Goal: Transaction & Acquisition: Book appointment/travel/reservation

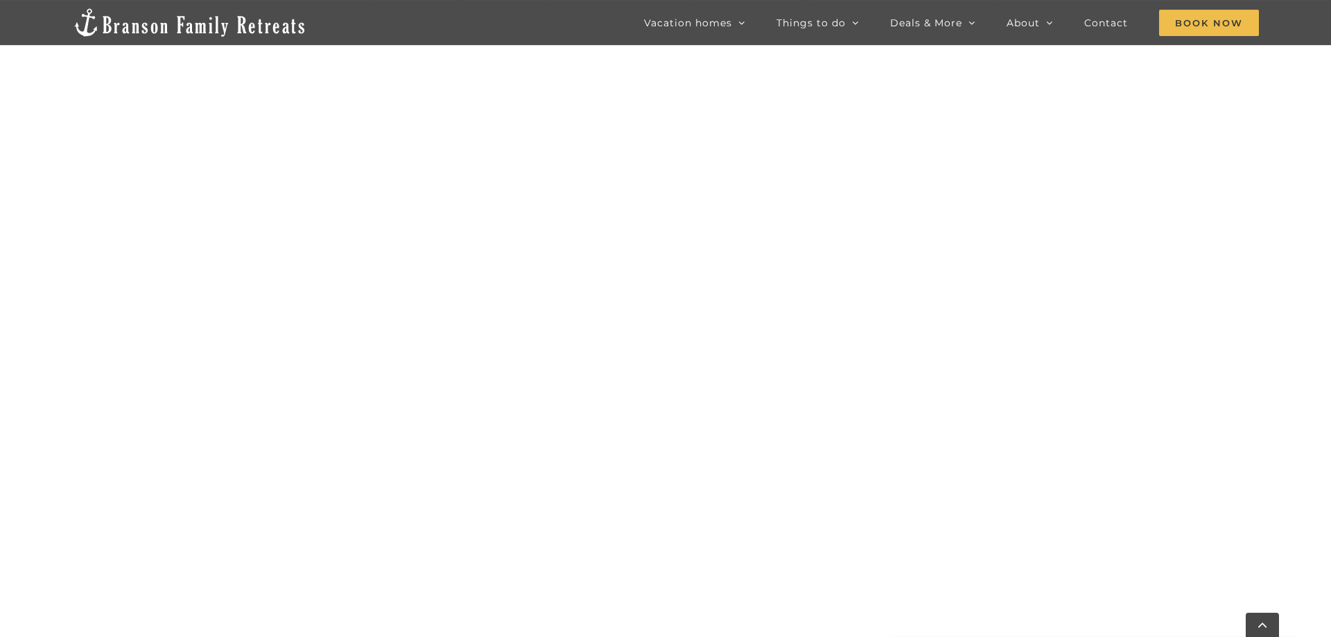
scroll to position [846, 0]
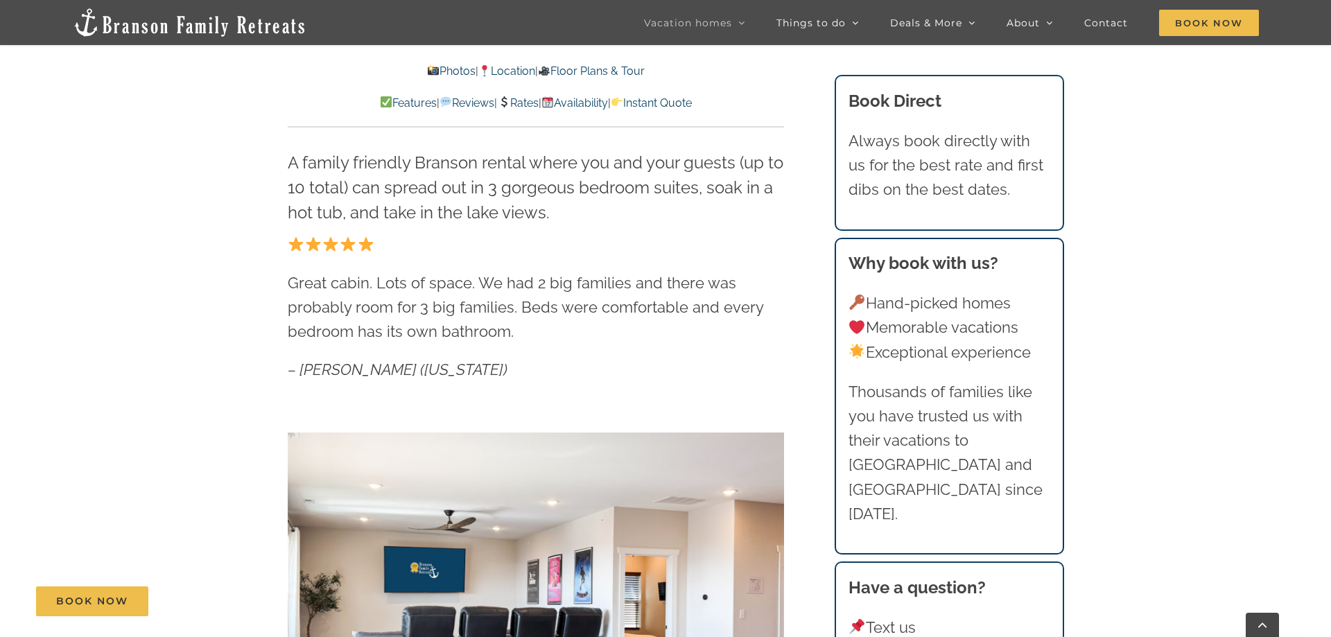
scroll to position [1060, 0]
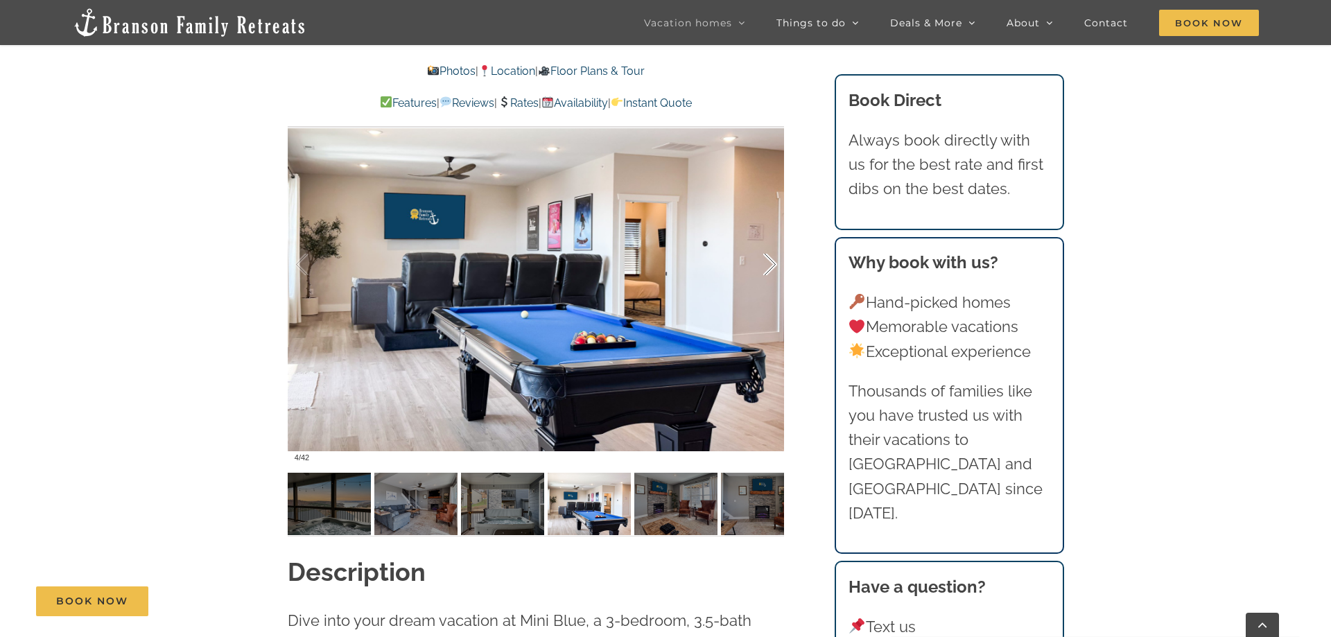
click at [773, 270] on div at bounding box center [755, 265] width 43 height 86
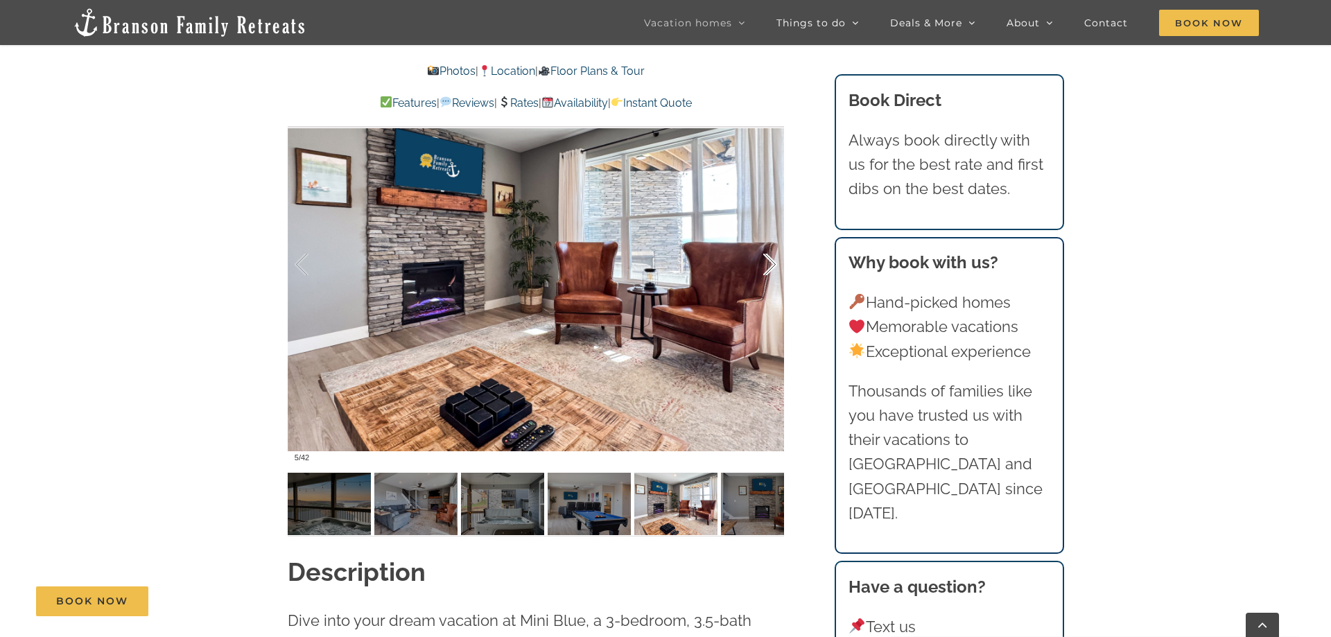
click at [773, 270] on div at bounding box center [755, 265] width 43 height 86
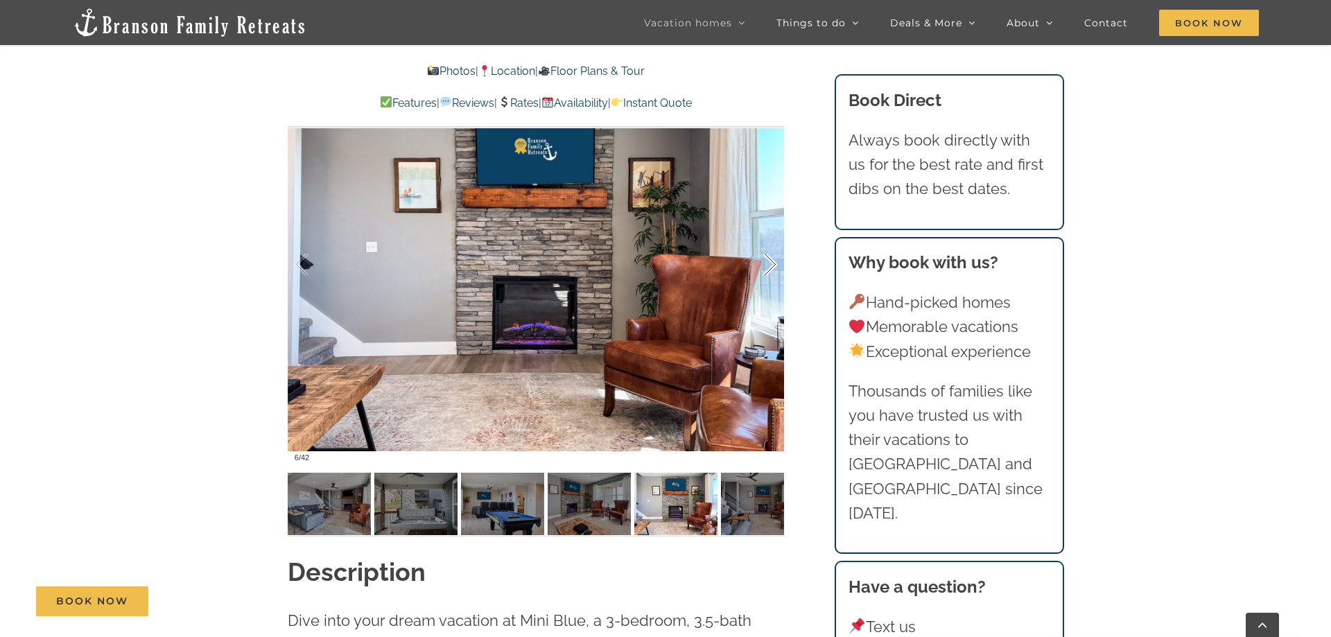
click at [773, 270] on div at bounding box center [755, 265] width 43 height 86
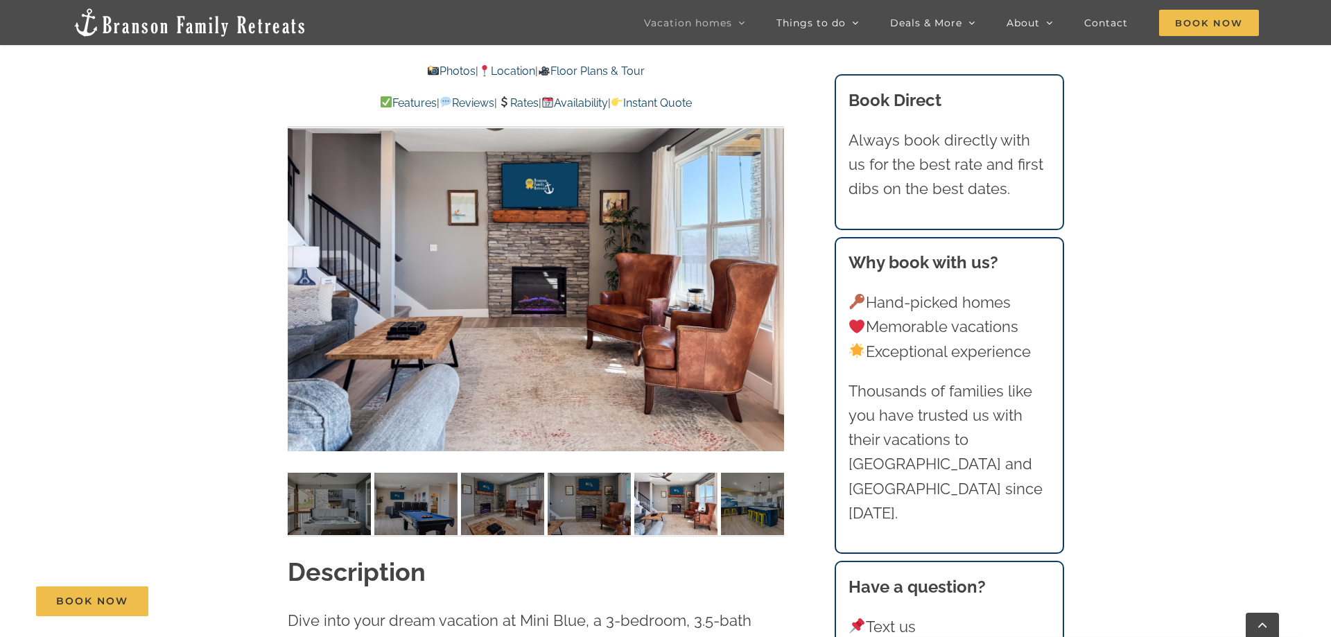
click at [773, 270] on div at bounding box center [536, 265] width 496 height 408
click at [770, 262] on div at bounding box center [755, 265] width 43 height 86
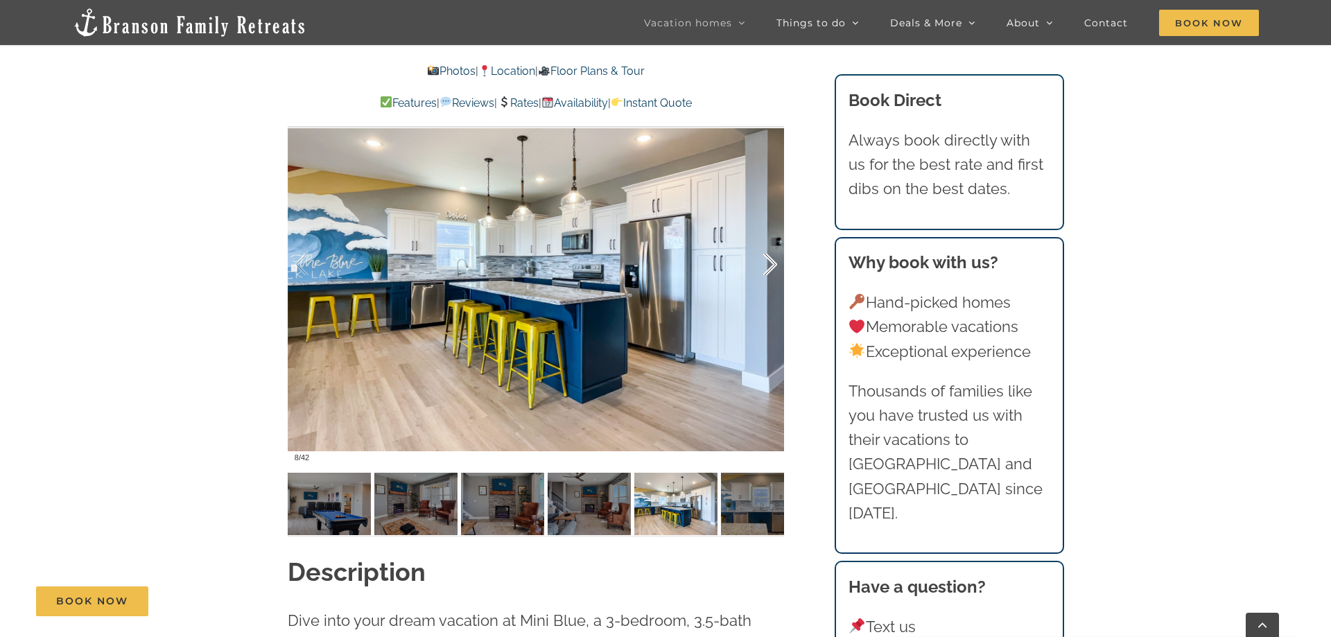
click at [770, 262] on div at bounding box center [755, 265] width 43 height 86
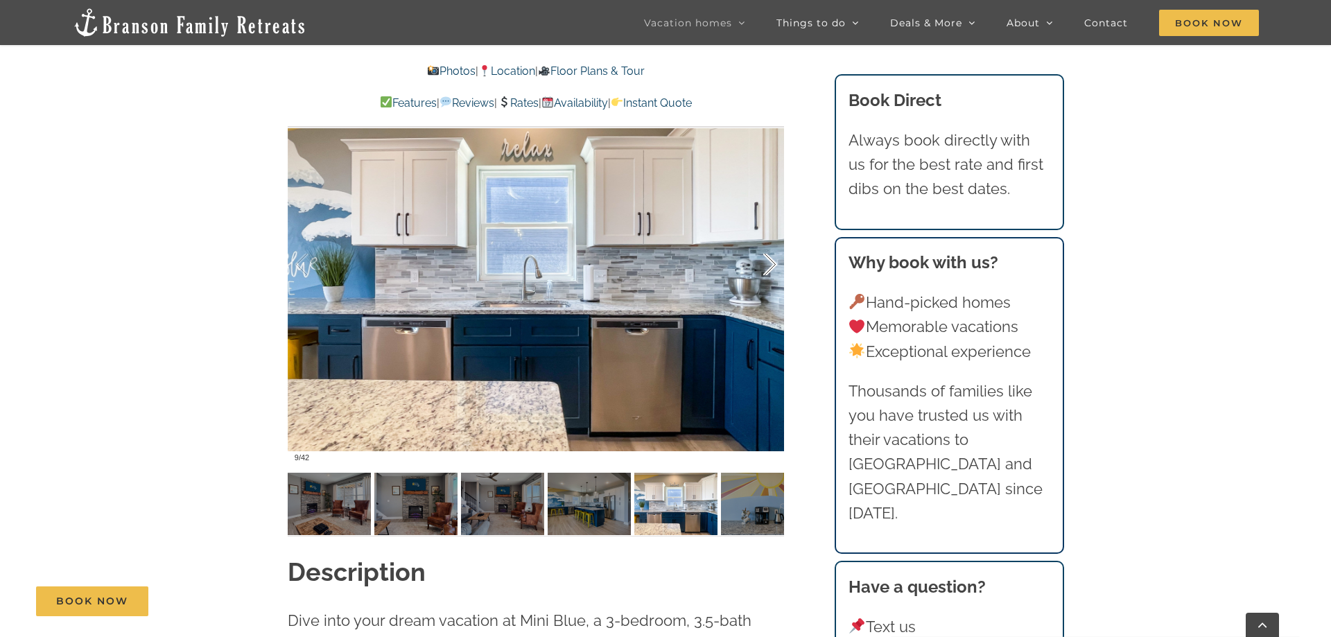
click at [770, 262] on div at bounding box center [755, 265] width 43 height 86
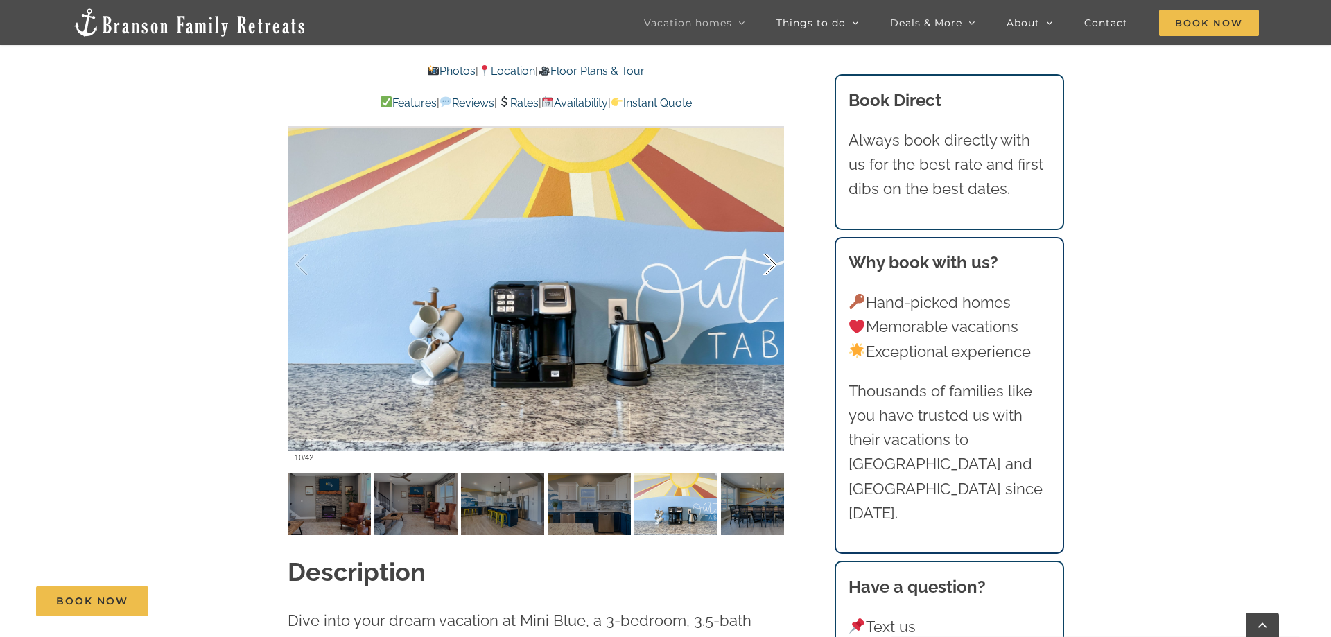
click at [770, 262] on div at bounding box center [755, 265] width 43 height 86
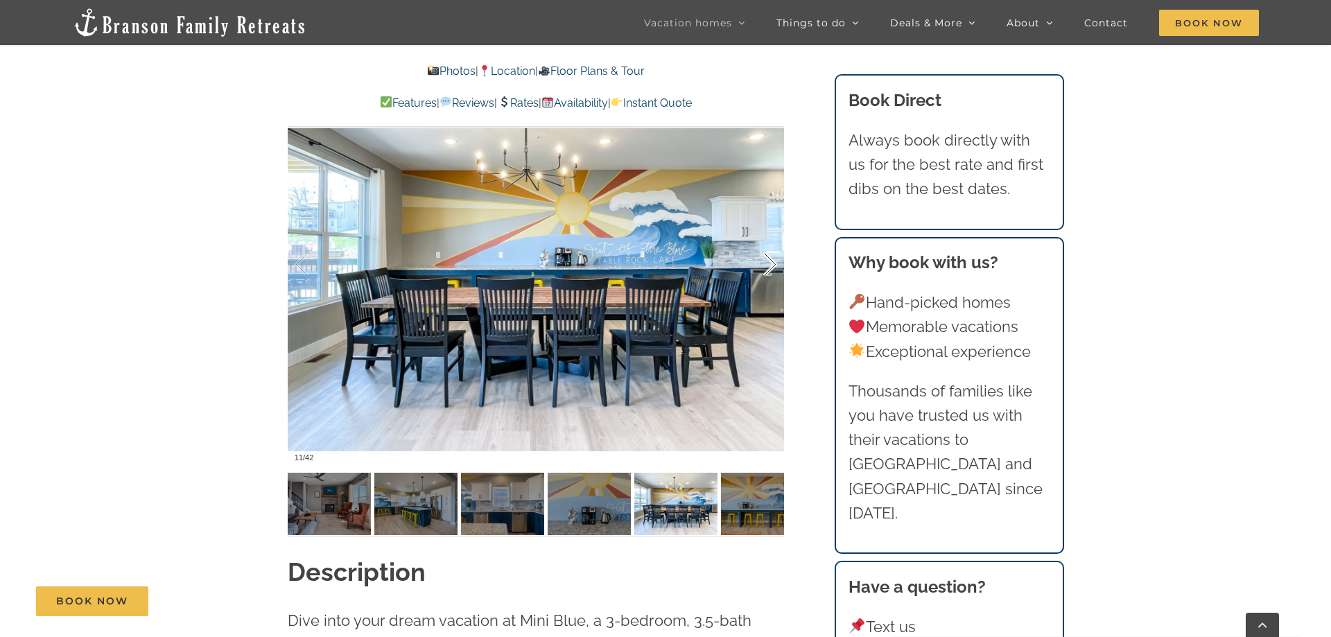
click at [770, 262] on div at bounding box center [755, 265] width 43 height 86
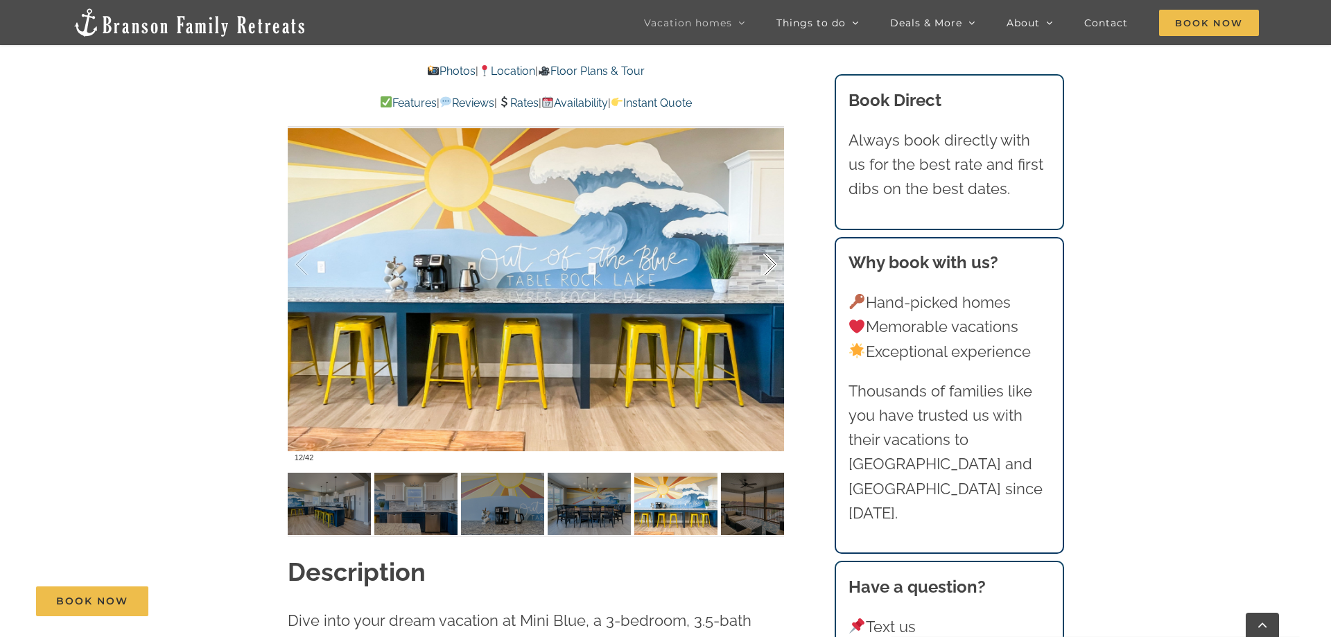
click at [770, 262] on div at bounding box center [755, 265] width 43 height 86
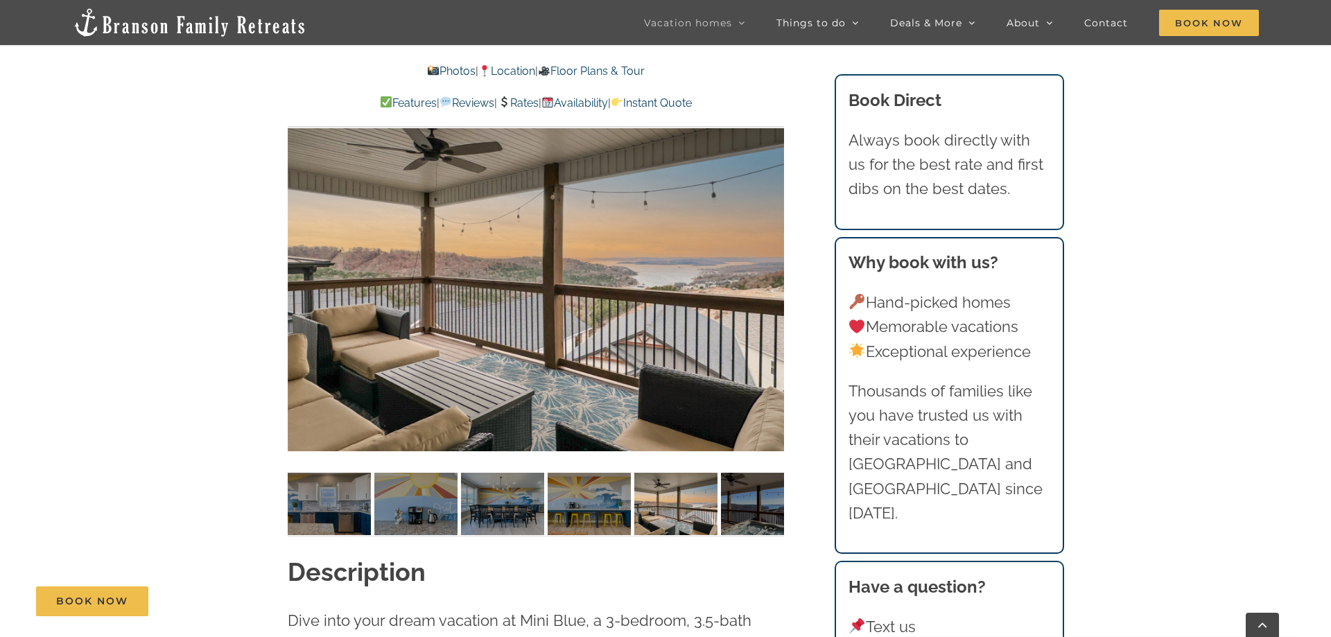
click at [770, 262] on div at bounding box center [536, 265] width 496 height 408
click at [770, 268] on div at bounding box center [755, 265] width 43 height 86
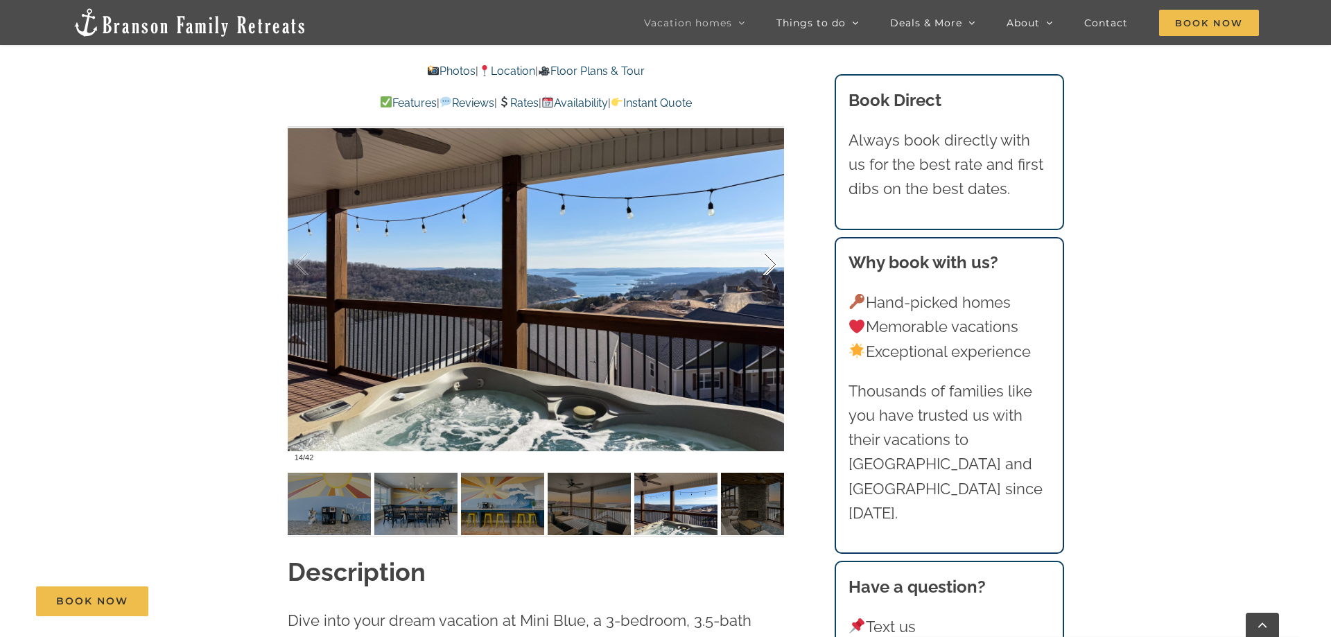
click at [770, 268] on div at bounding box center [755, 265] width 43 height 86
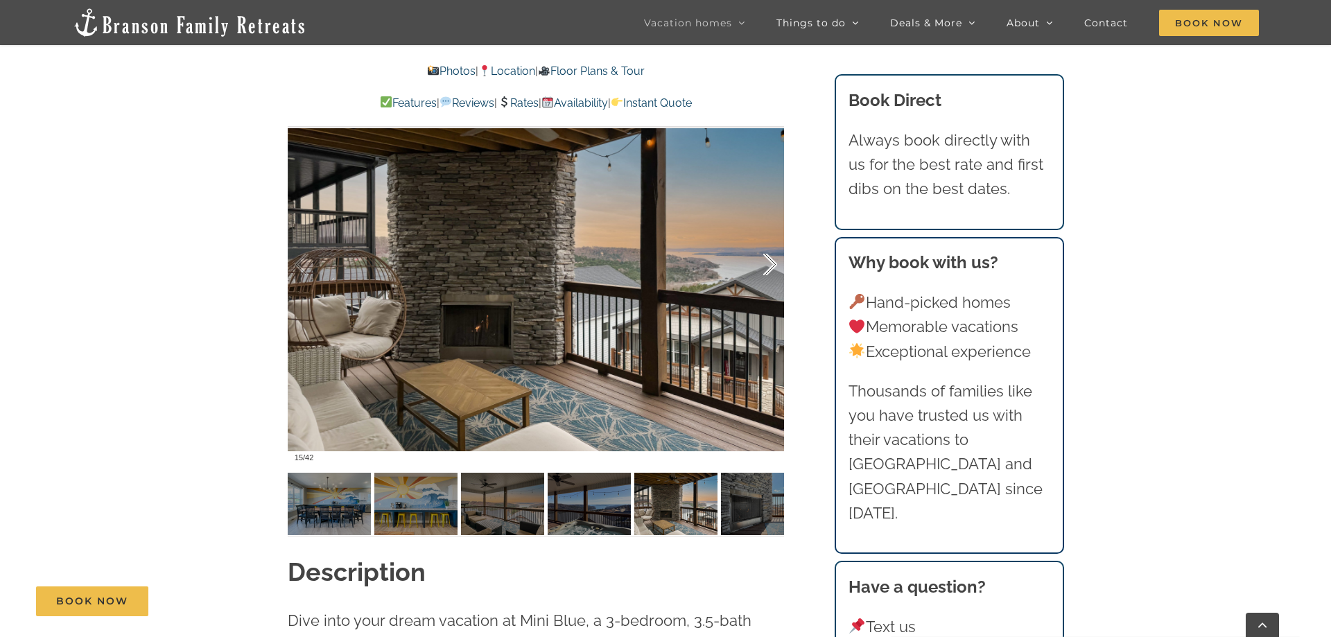
click at [770, 268] on div at bounding box center [755, 265] width 43 height 86
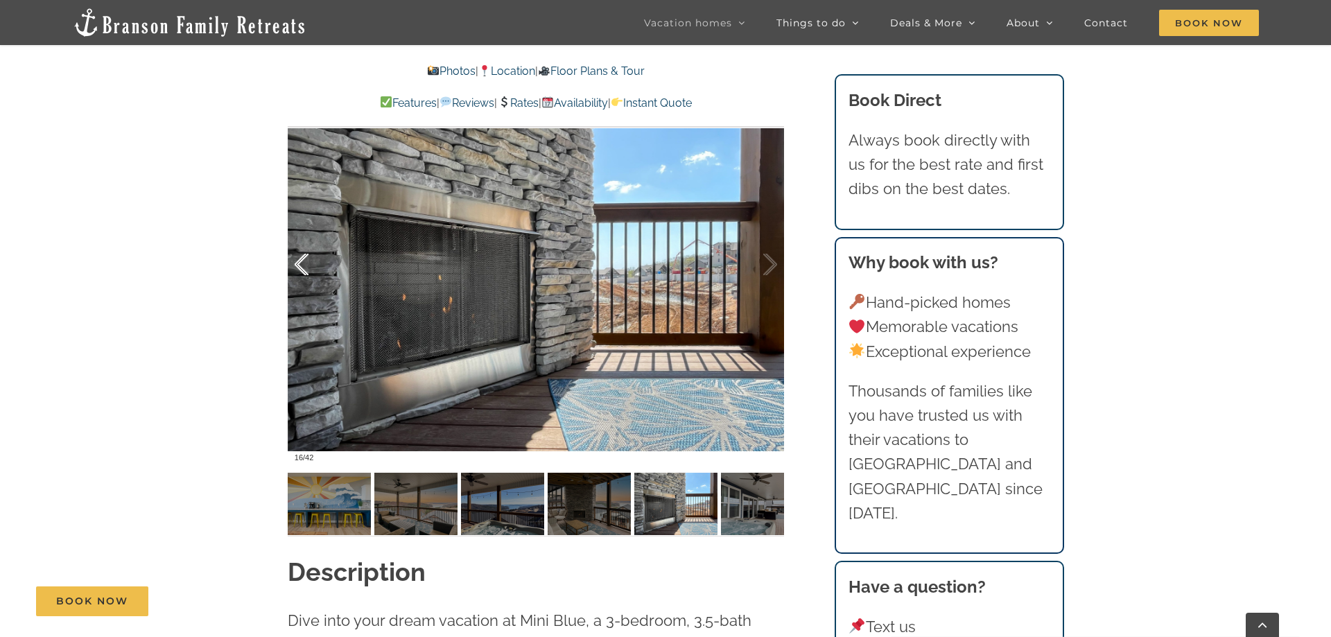
click at [301, 262] on div at bounding box center [316, 265] width 43 height 86
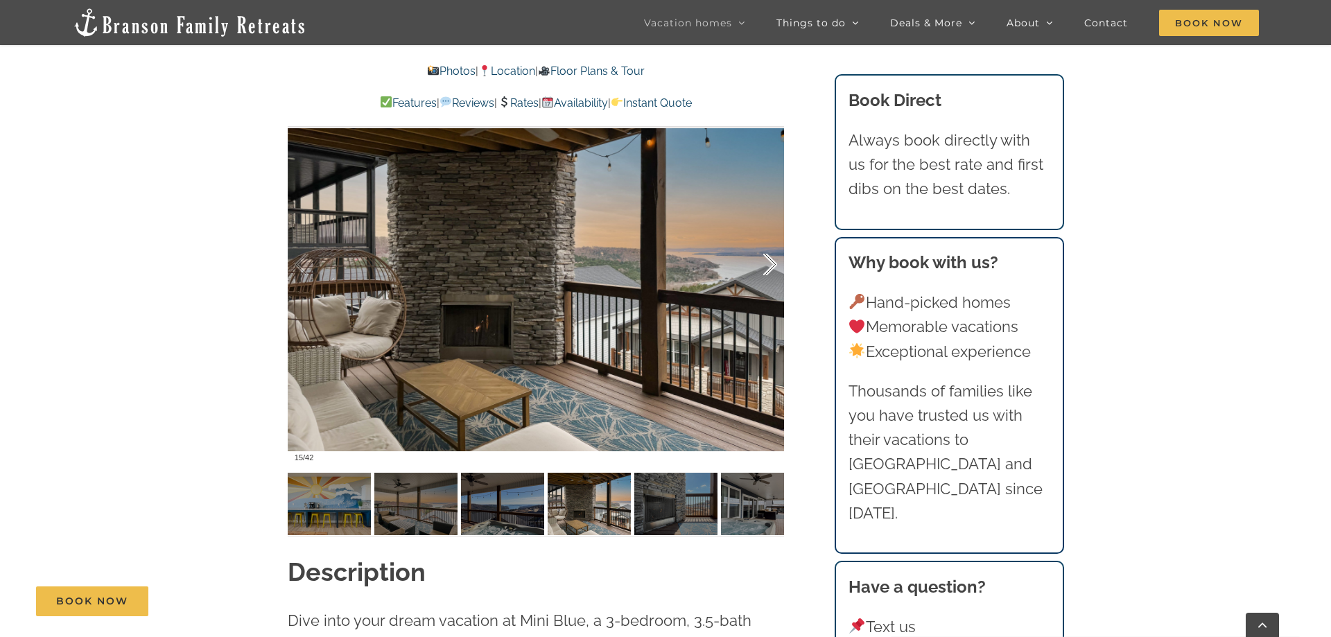
click at [770, 264] on div at bounding box center [755, 265] width 43 height 86
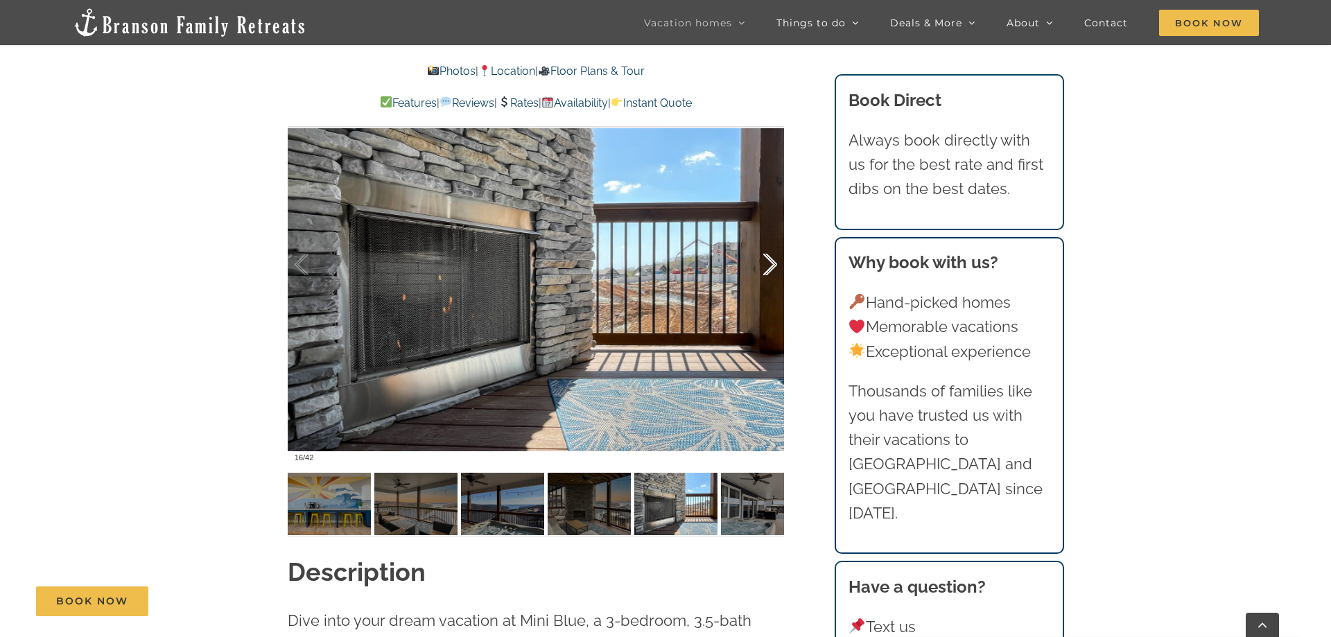
click at [770, 264] on div at bounding box center [755, 265] width 43 height 86
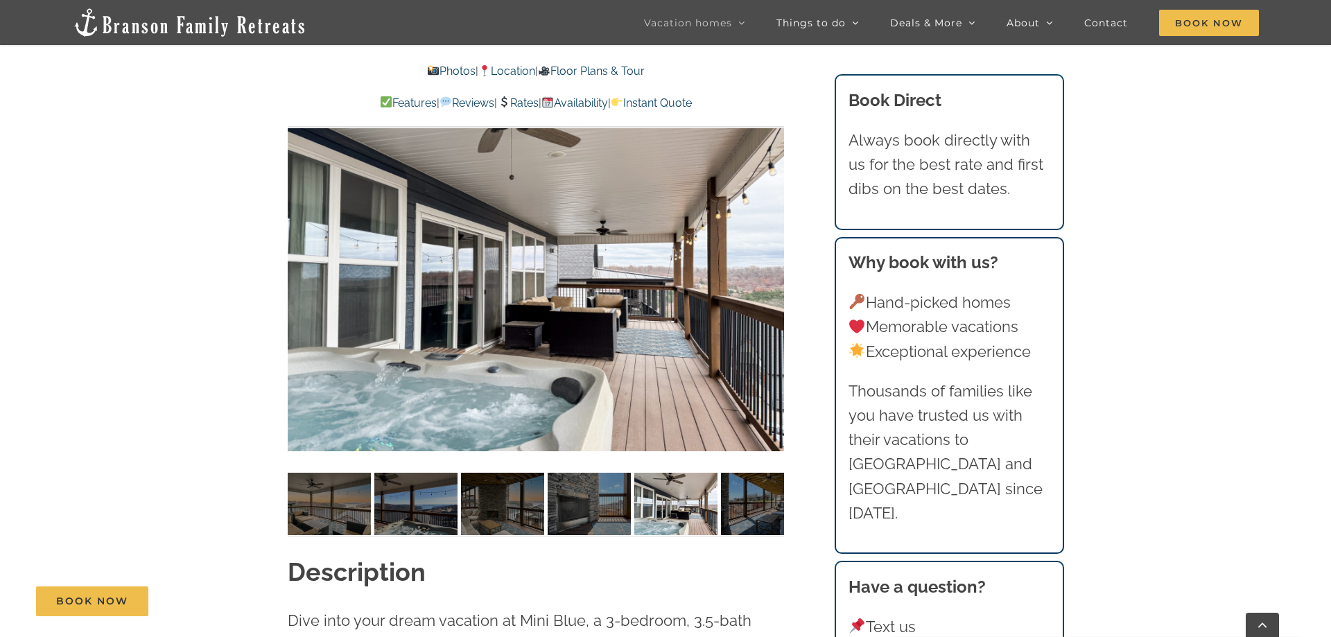
click at [770, 264] on div at bounding box center [536, 265] width 496 height 408
click at [770, 267] on div at bounding box center [755, 265] width 43 height 86
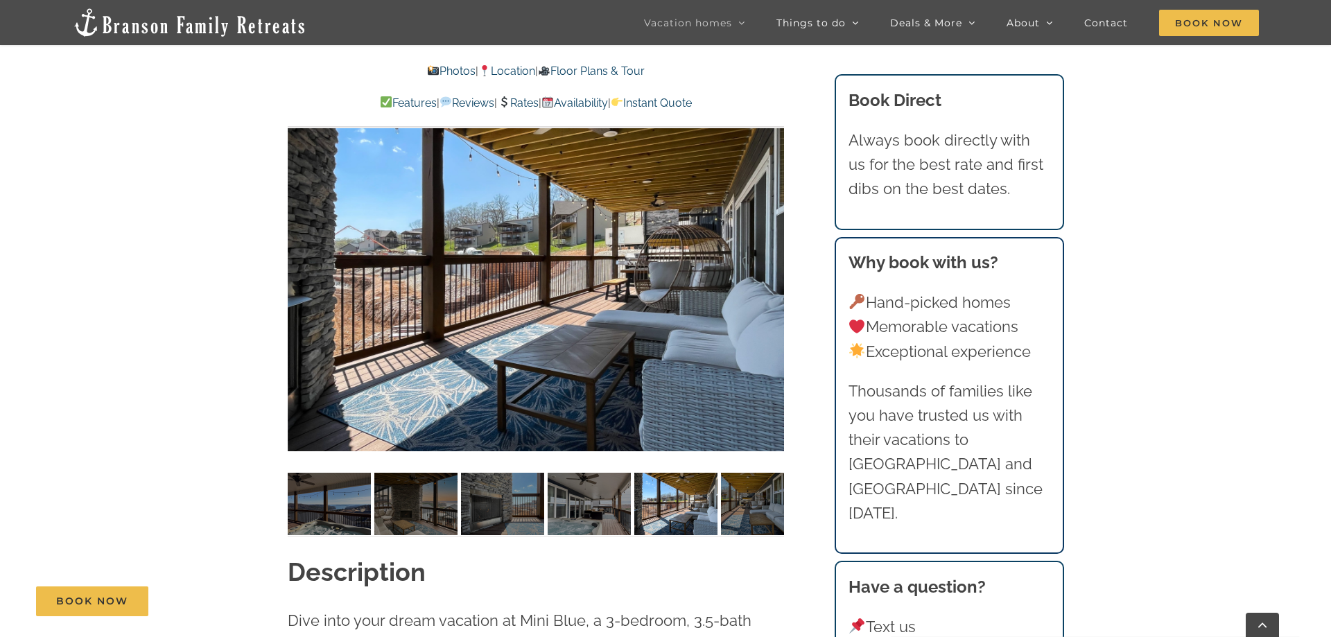
click at [770, 267] on div at bounding box center [536, 265] width 496 height 408
click at [770, 267] on div at bounding box center [755, 265] width 43 height 86
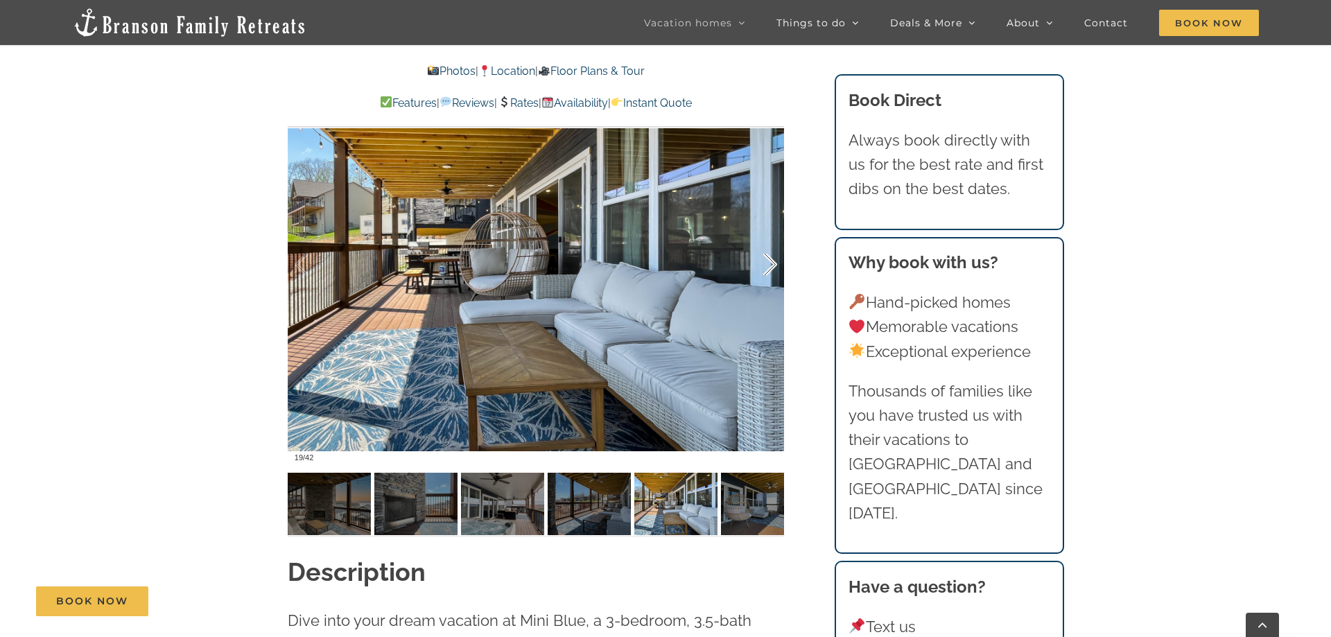
click at [770, 267] on div at bounding box center [755, 265] width 43 height 86
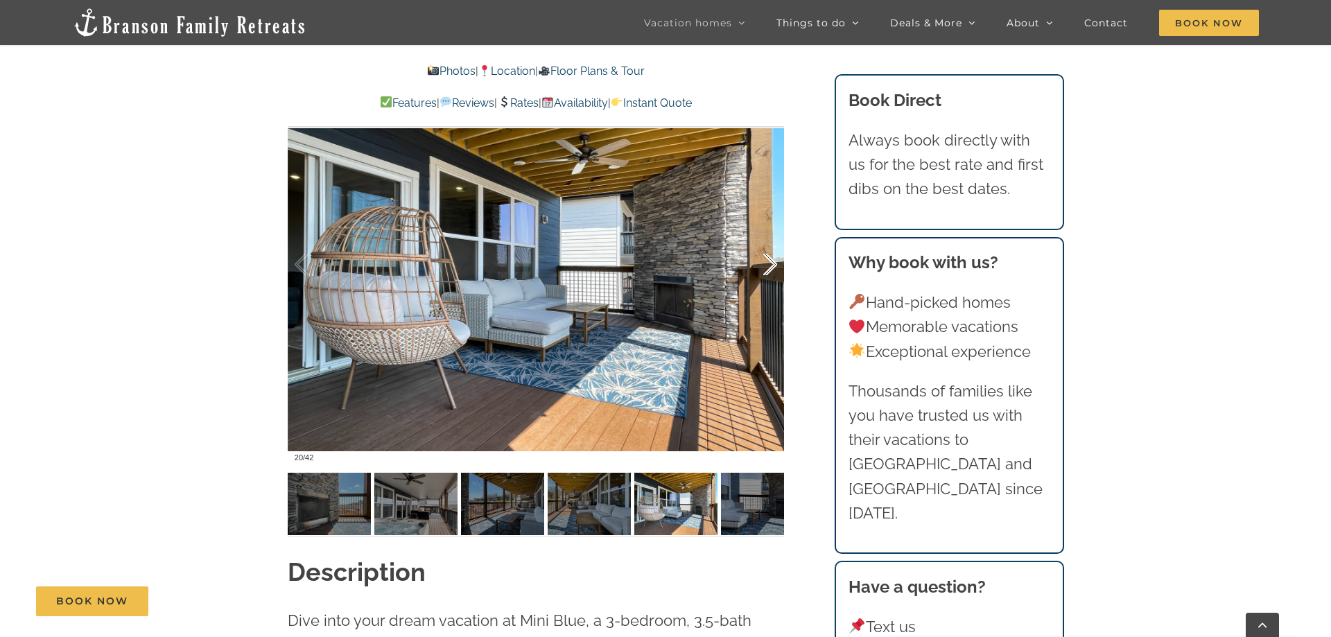
click at [770, 267] on div at bounding box center [755, 265] width 43 height 86
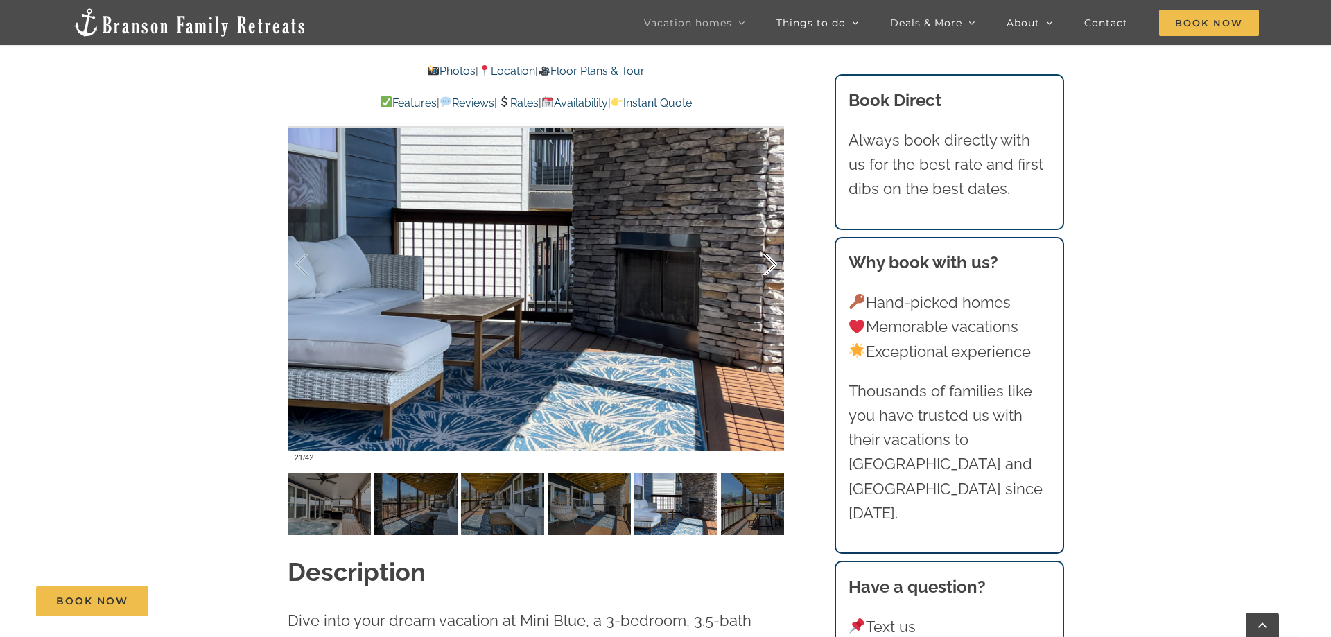
click at [770, 267] on div at bounding box center [755, 265] width 43 height 86
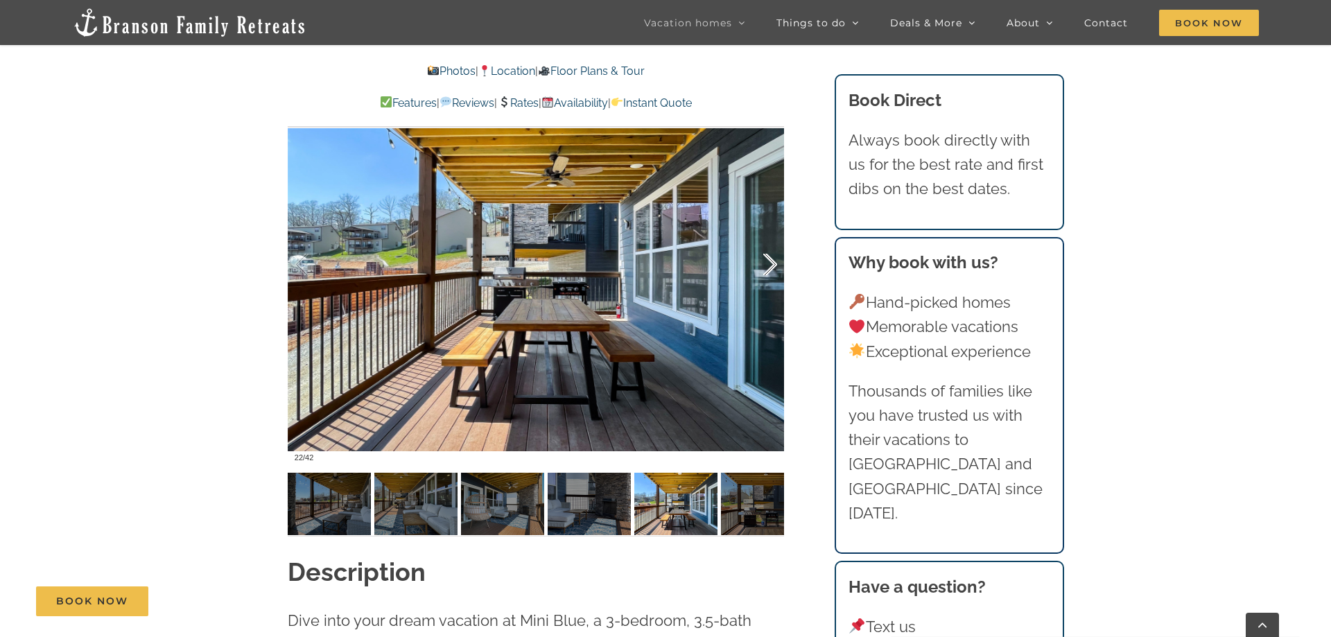
click at [770, 267] on div at bounding box center [755, 265] width 43 height 86
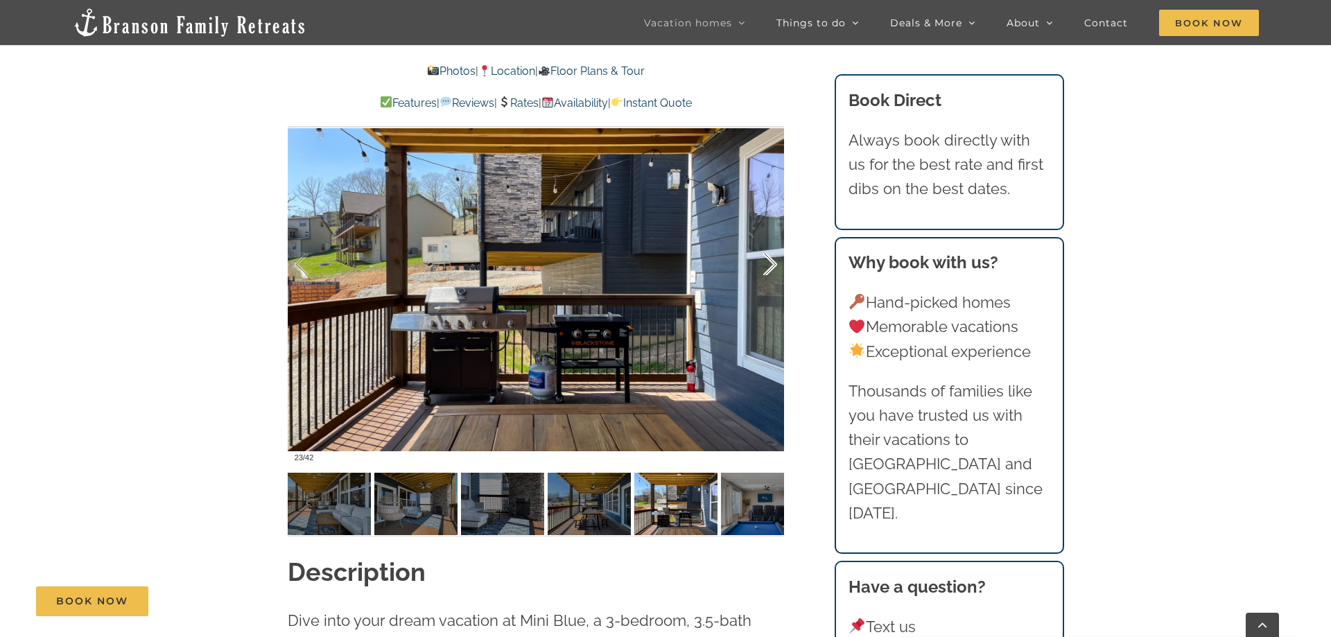
click at [770, 267] on div at bounding box center [755, 265] width 43 height 86
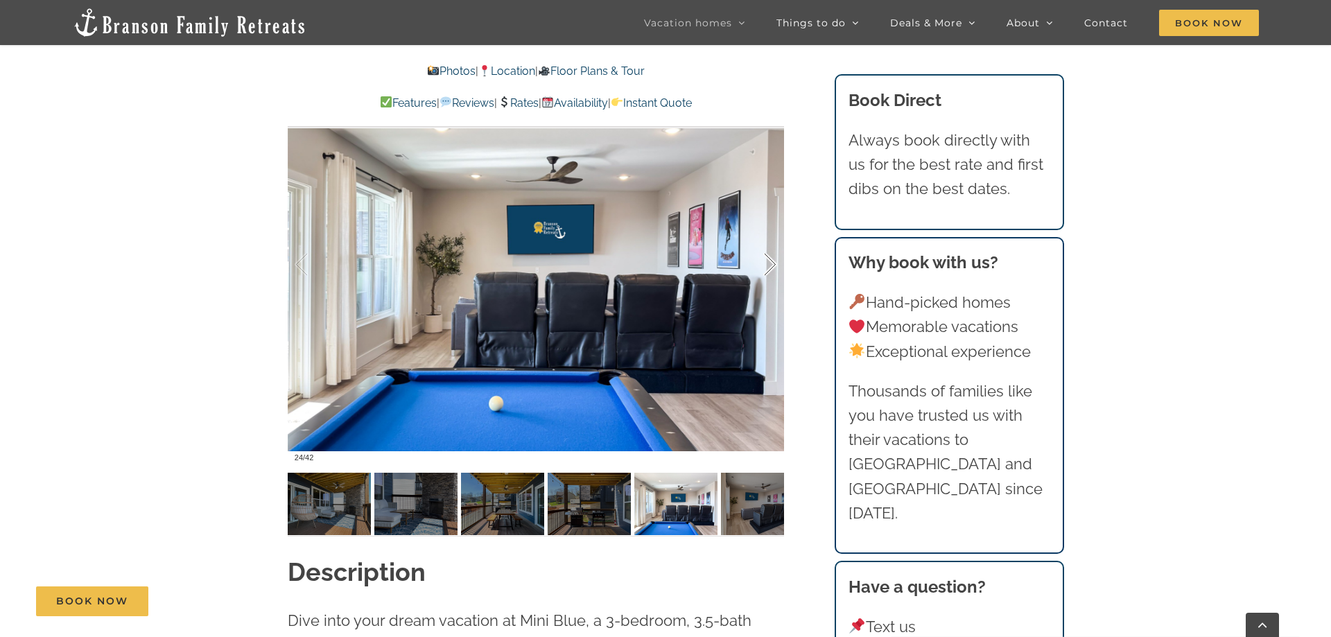
click at [770, 267] on div at bounding box center [755, 265] width 43 height 86
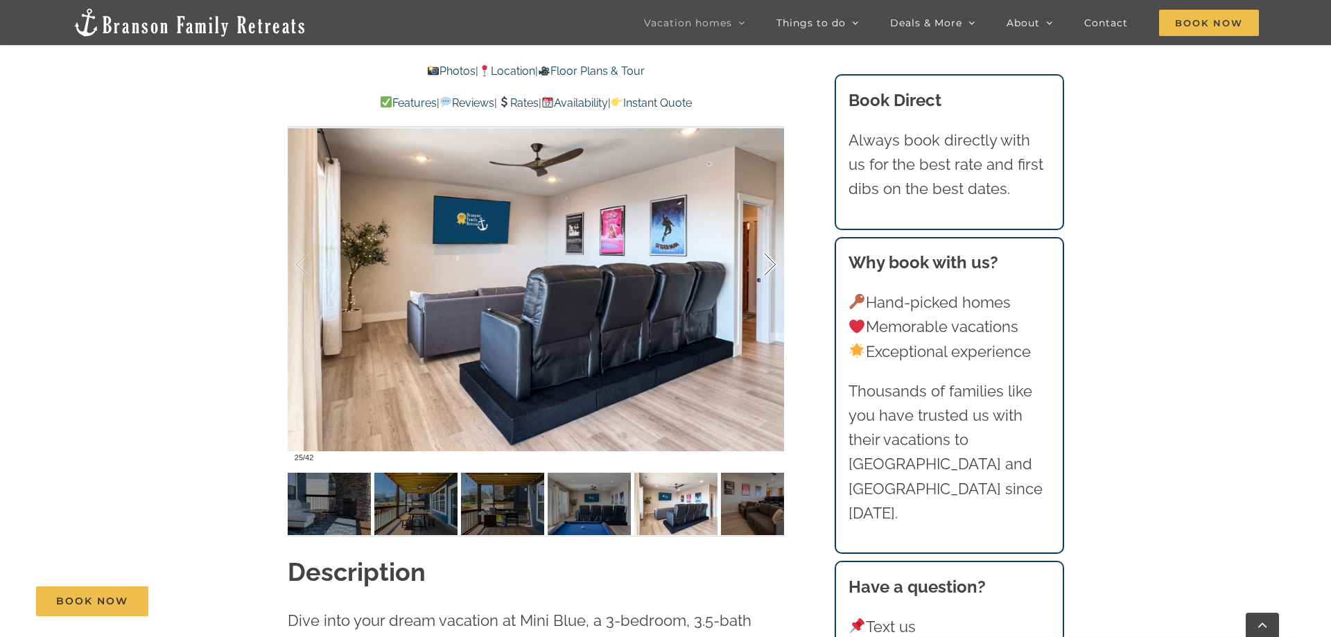
click at [770, 267] on div at bounding box center [755, 265] width 43 height 86
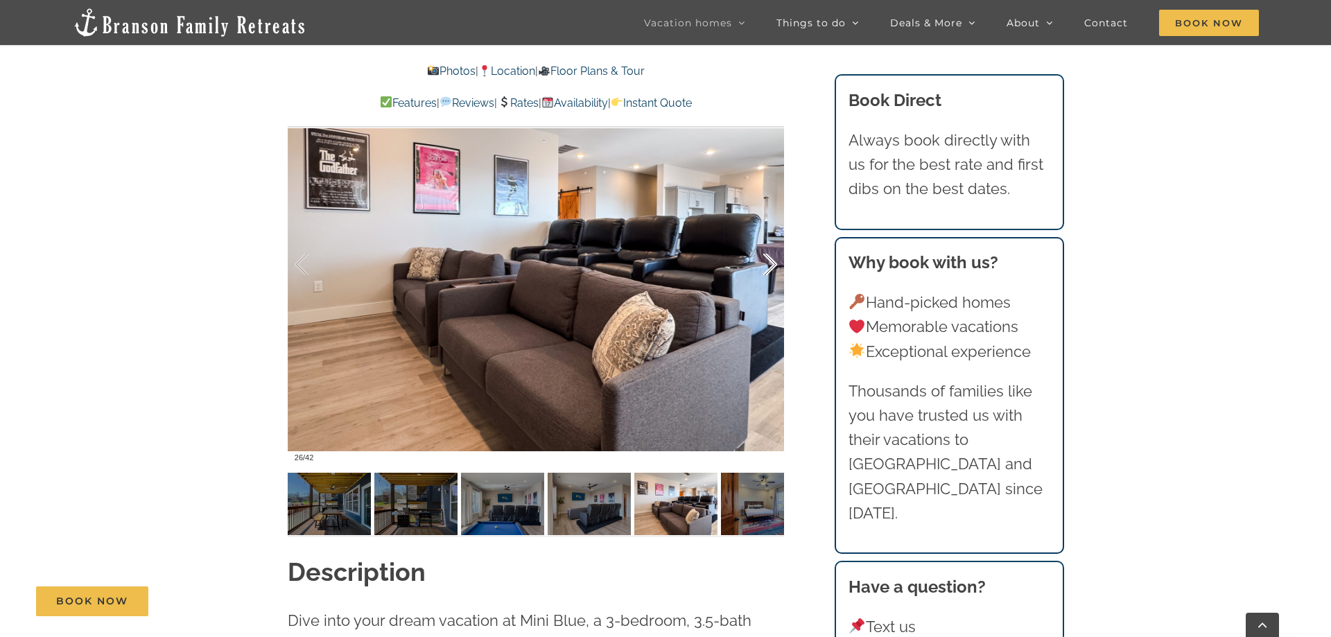
click at [770, 267] on div at bounding box center [755, 265] width 43 height 86
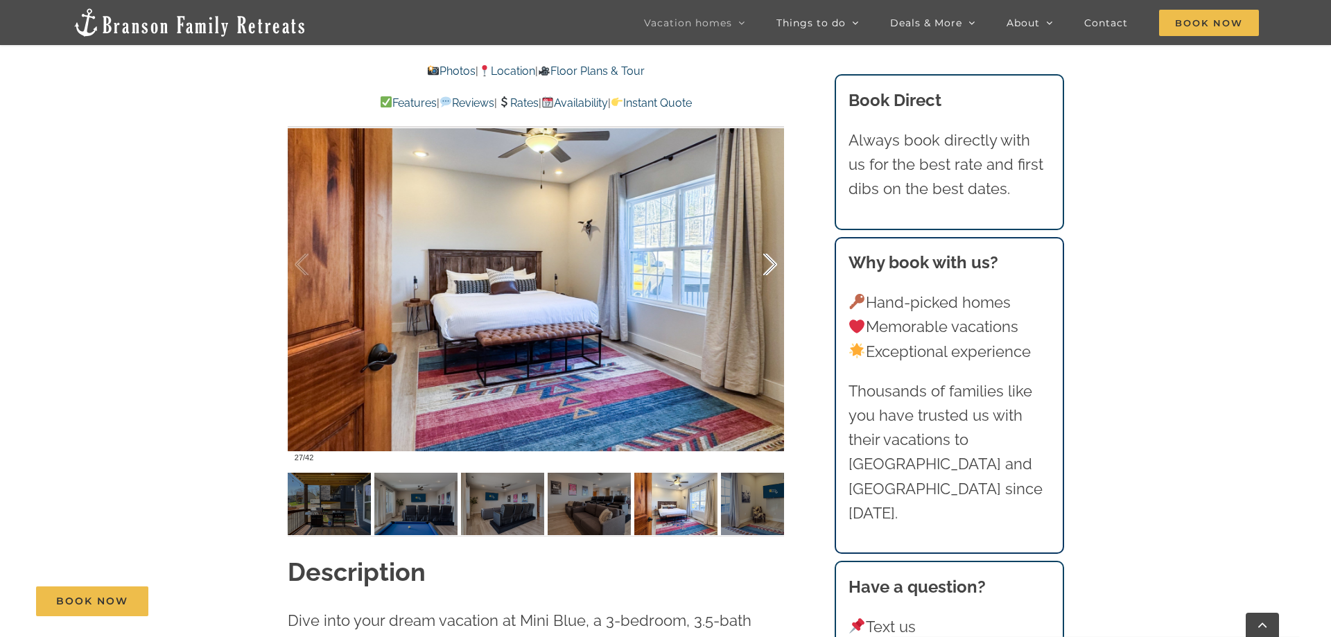
click at [770, 267] on div at bounding box center [755, 265] width 43 height 86
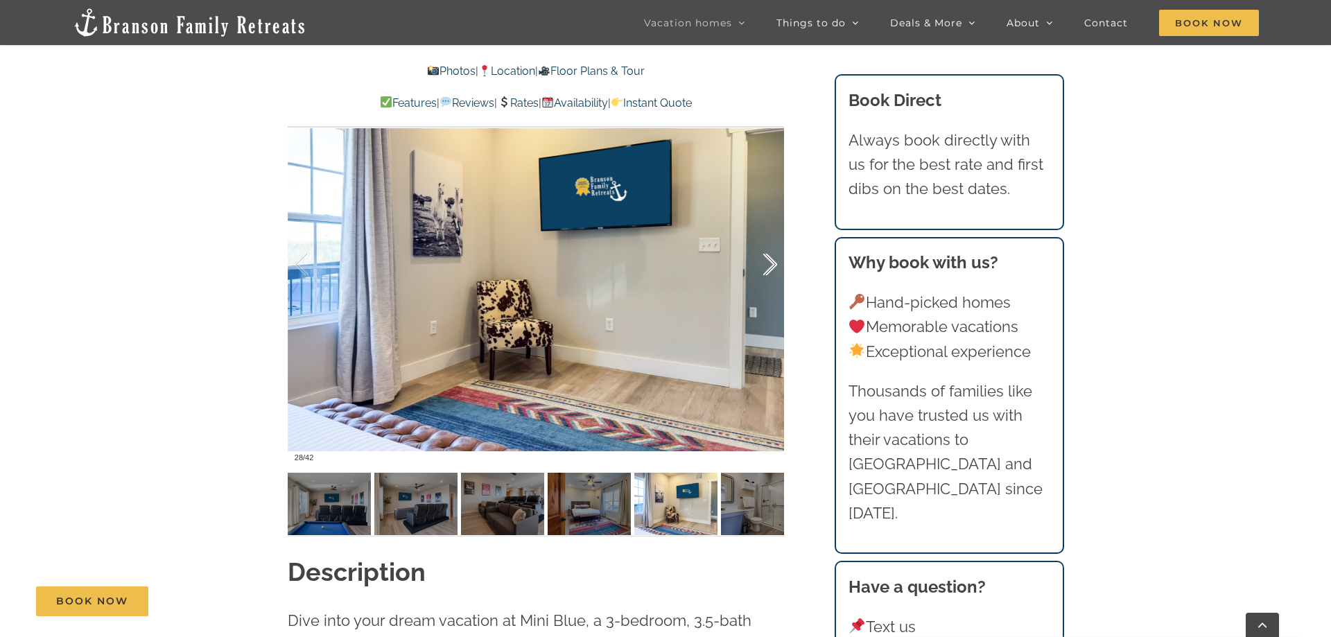
click at [770, 267] on div at bounding box center [755, 265] width 43 height 86
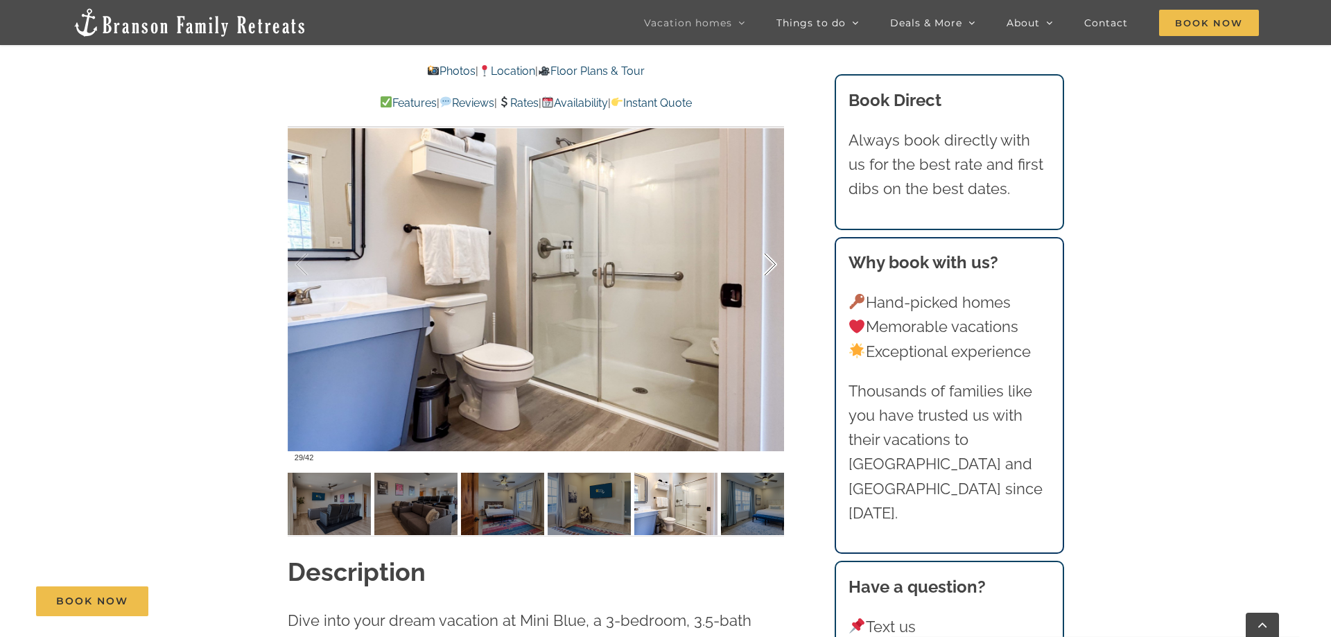
click at [769, 272] on div at bounding box center [755, 265] width 43 height 86
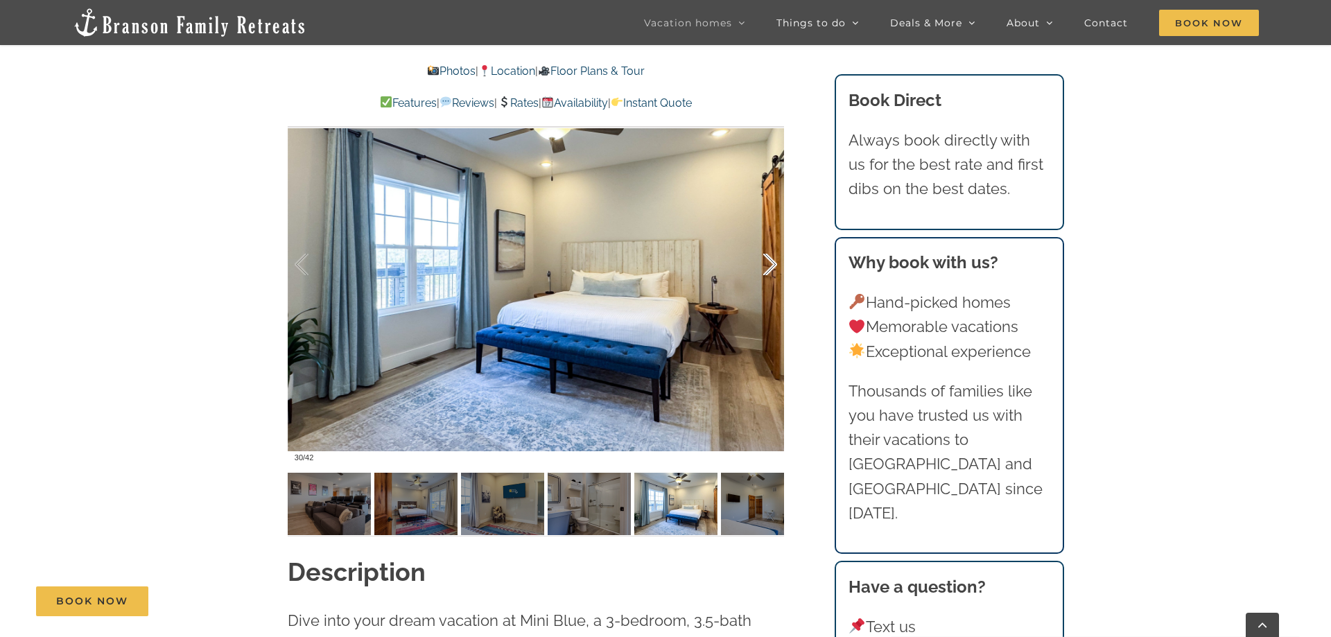
click at [769, 272] on div at bounding box center [755, 265] width 43 height 86
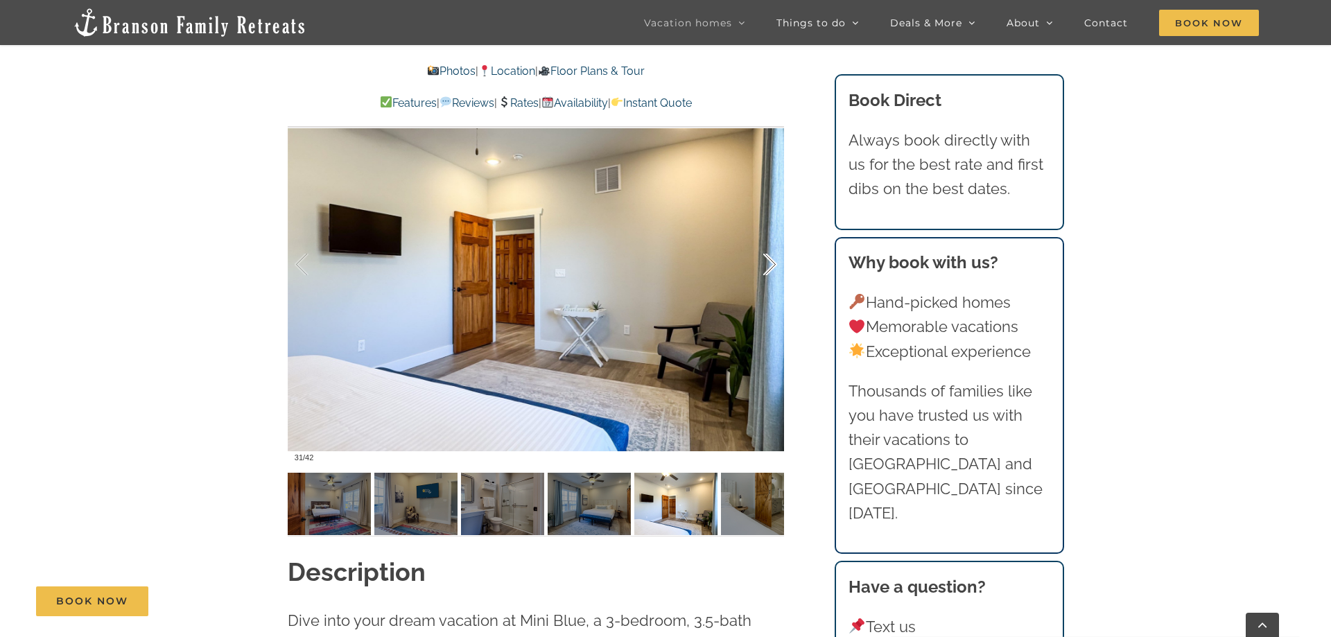
click at [769, 272] on div at bounding box center [755, 265] width 43 height 86
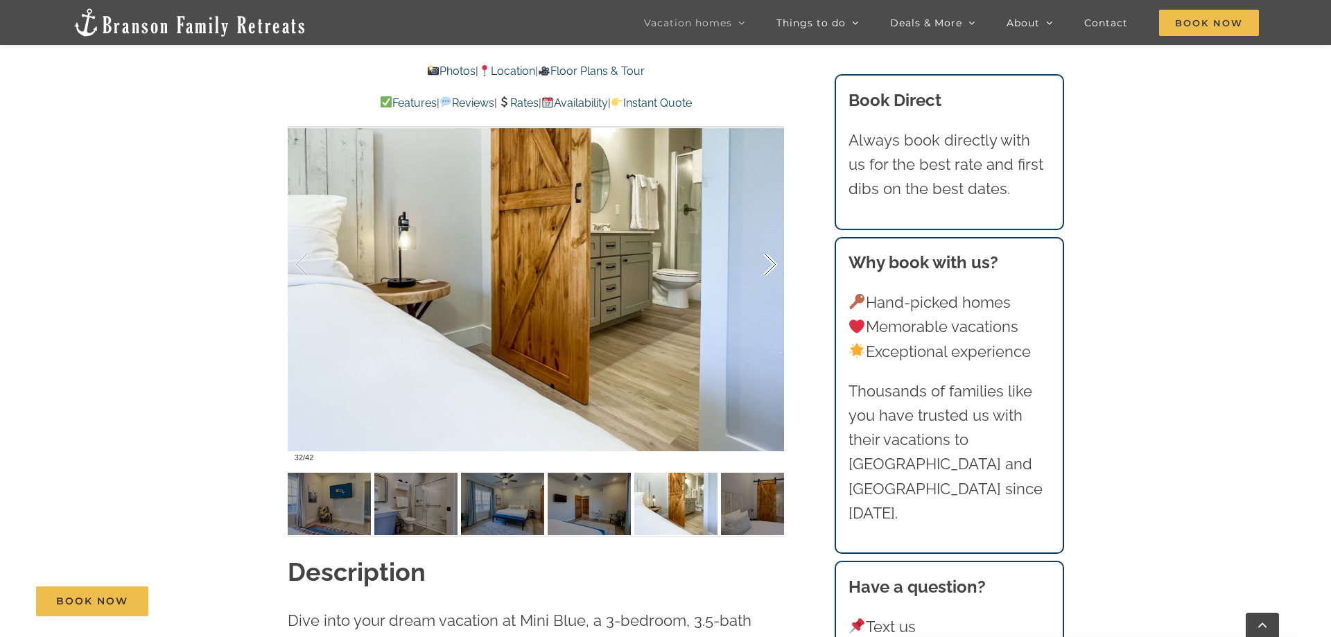
click at [769, 272] on div at bounding box center [755, 265] width 43 height 86
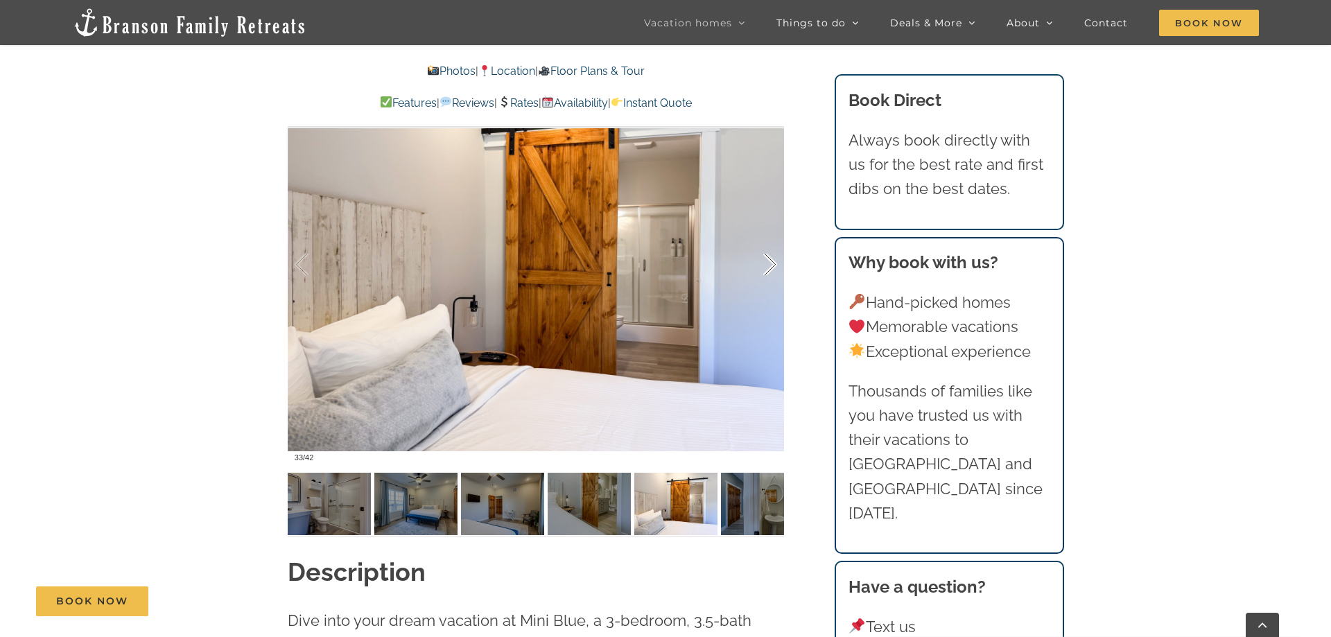
click at [769, 272] on div at bounding box center [755, 265] width 43 height 86
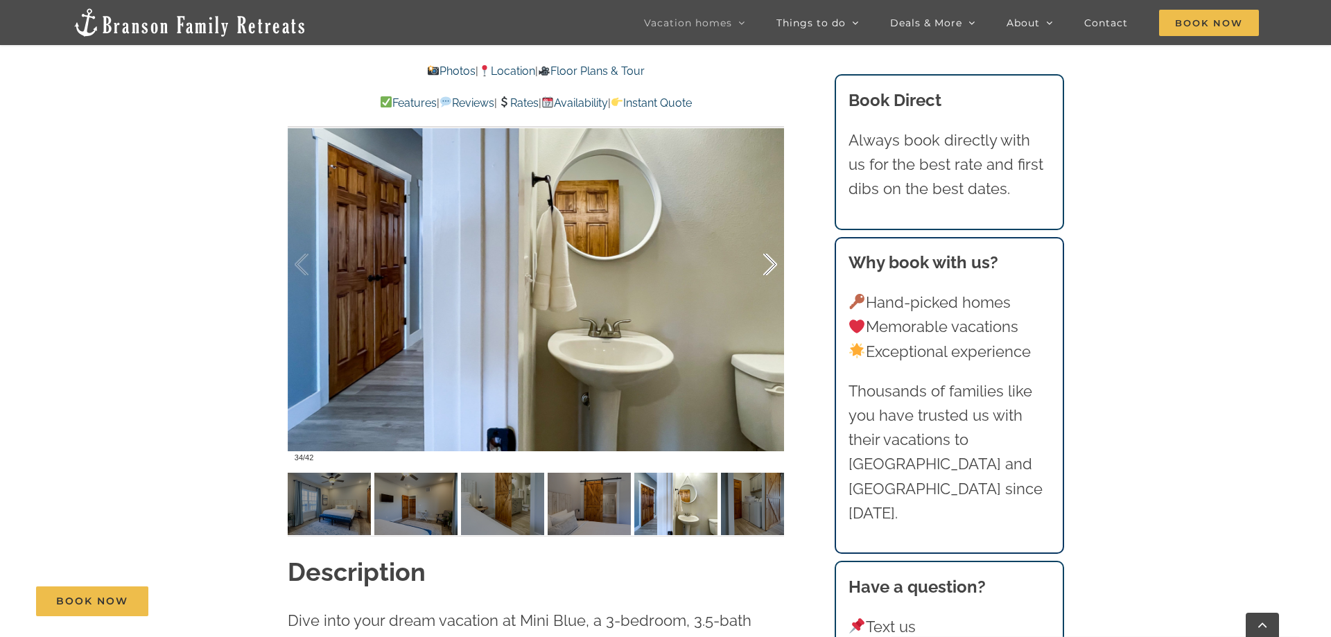
click at [769, 272] on div at bounding box center [755, 265] width 43 height 86
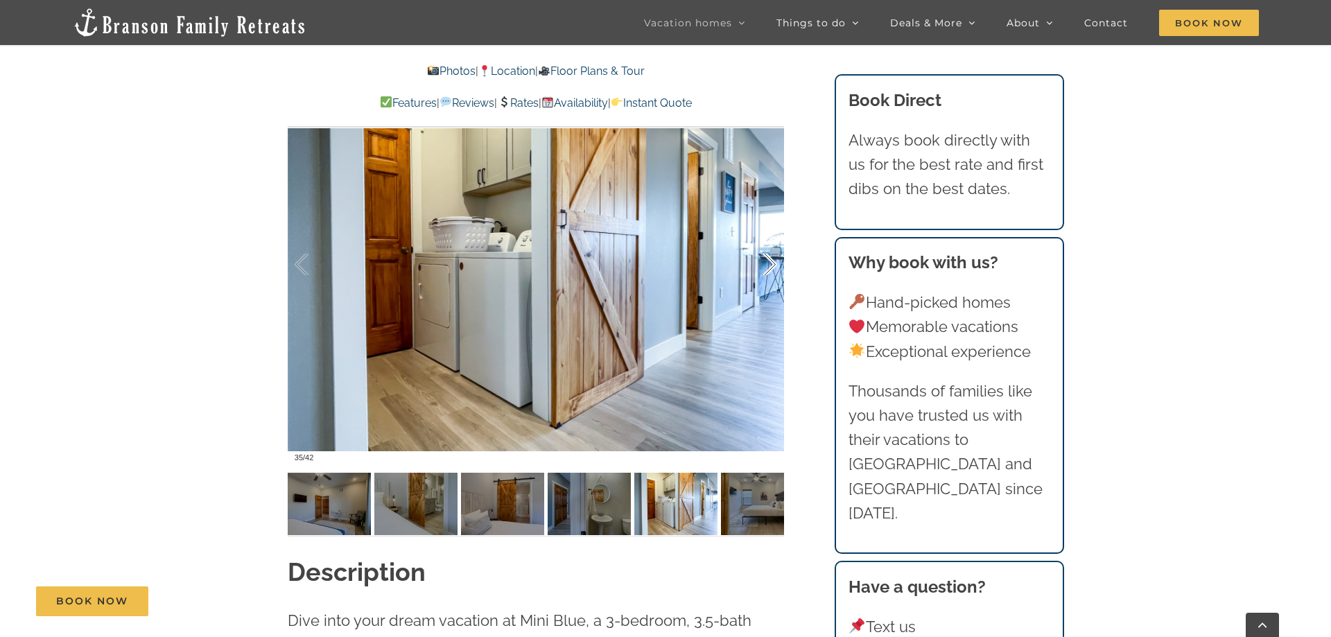
click at [769, 272] on div at bounding box center [755, 265] width 43 height 86
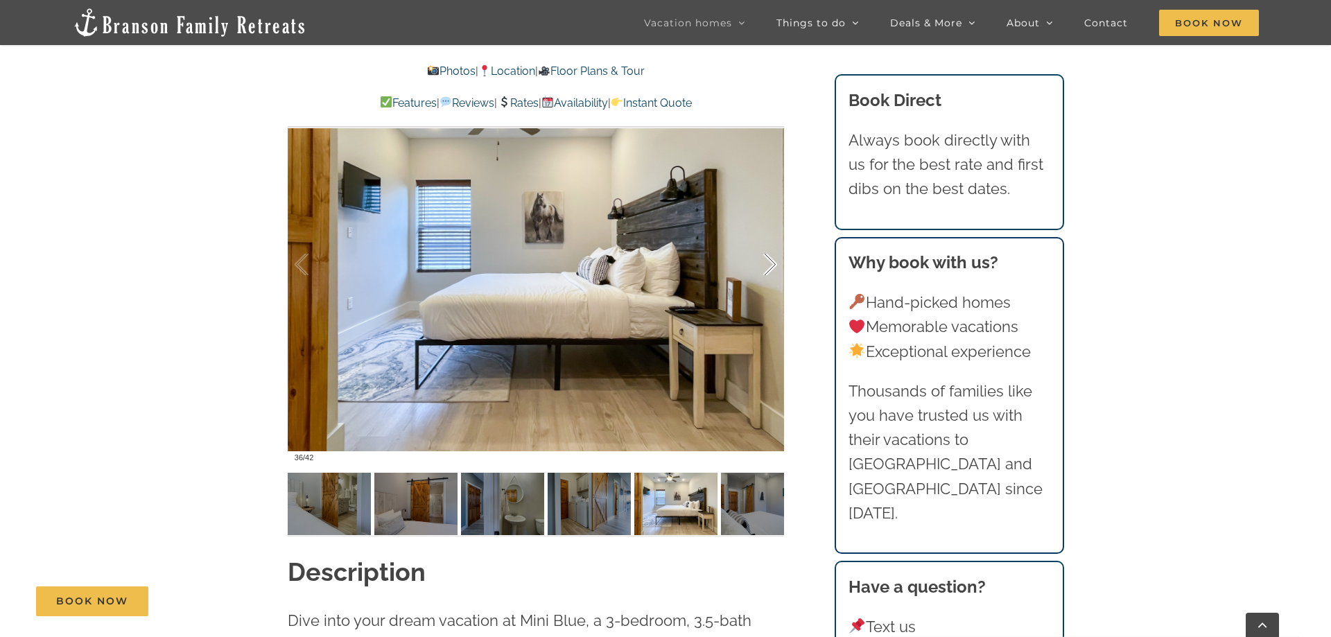
click at [769, 272] on div at bounding box center [755, 265] width 43 height 86
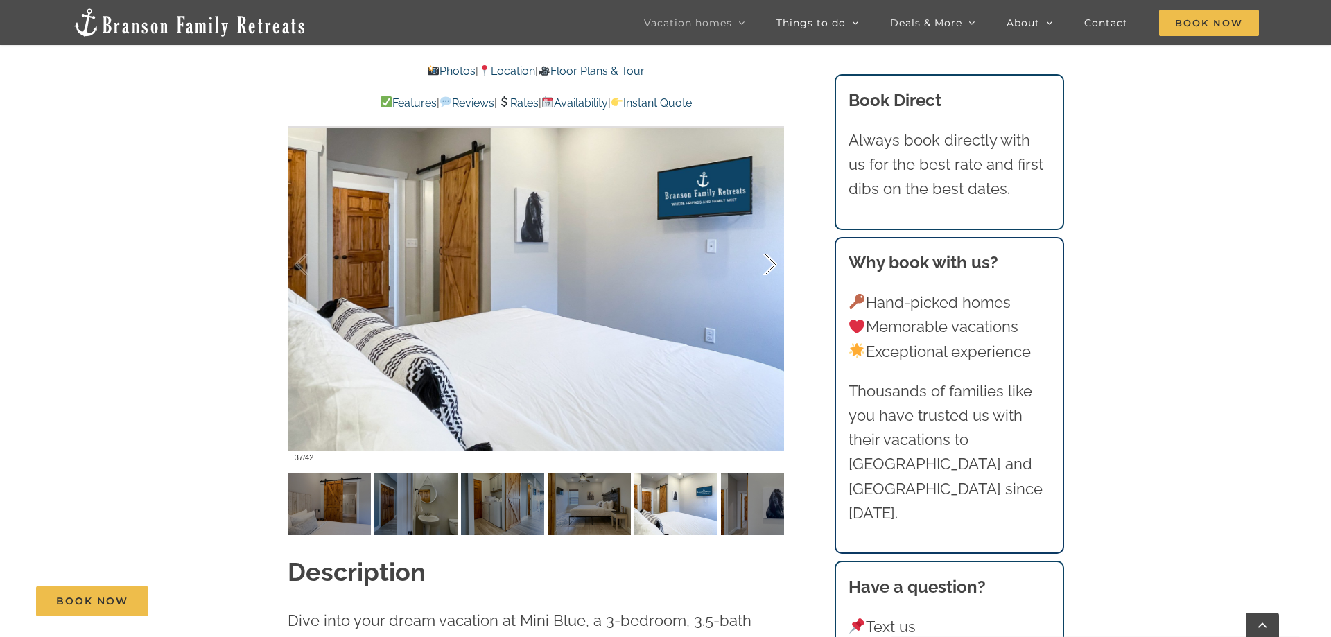
click at [769, 269] on div at bounding box center [755, 265] width 43 height 86
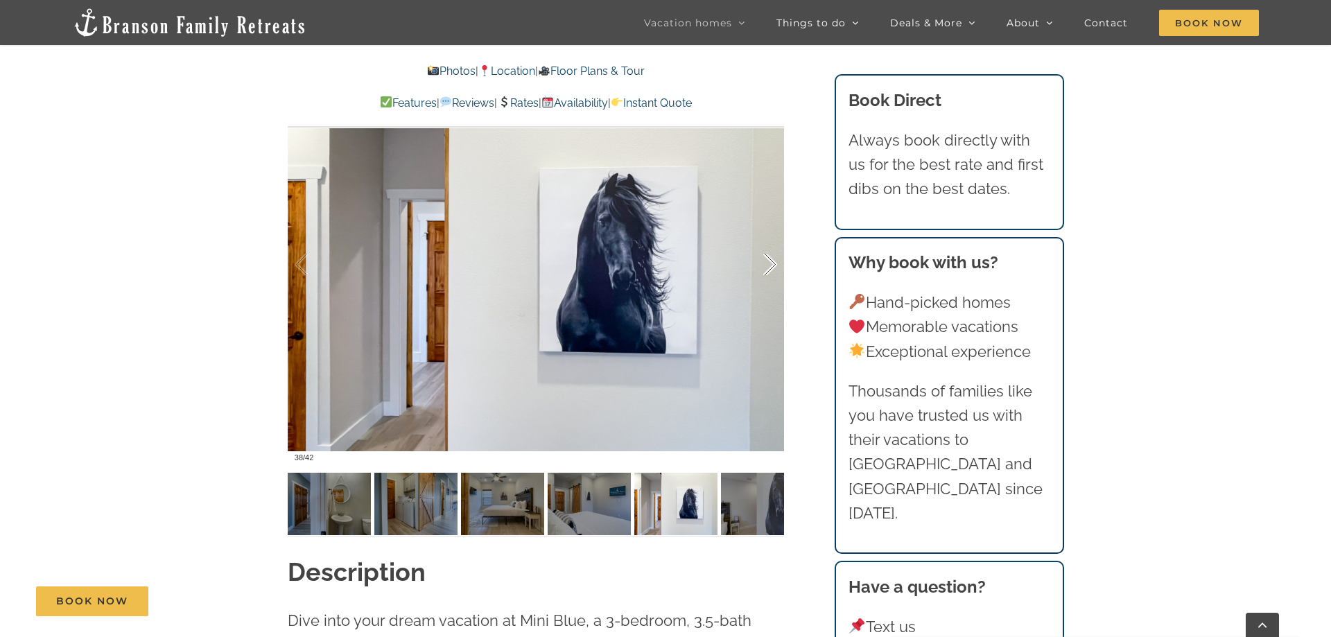
click at [769, 269] on div "38 / 42" at bounding box center [536, 265] width 496 height 408
click at [769, 269] on div at bounding box center [755, 265] width 43 height 86
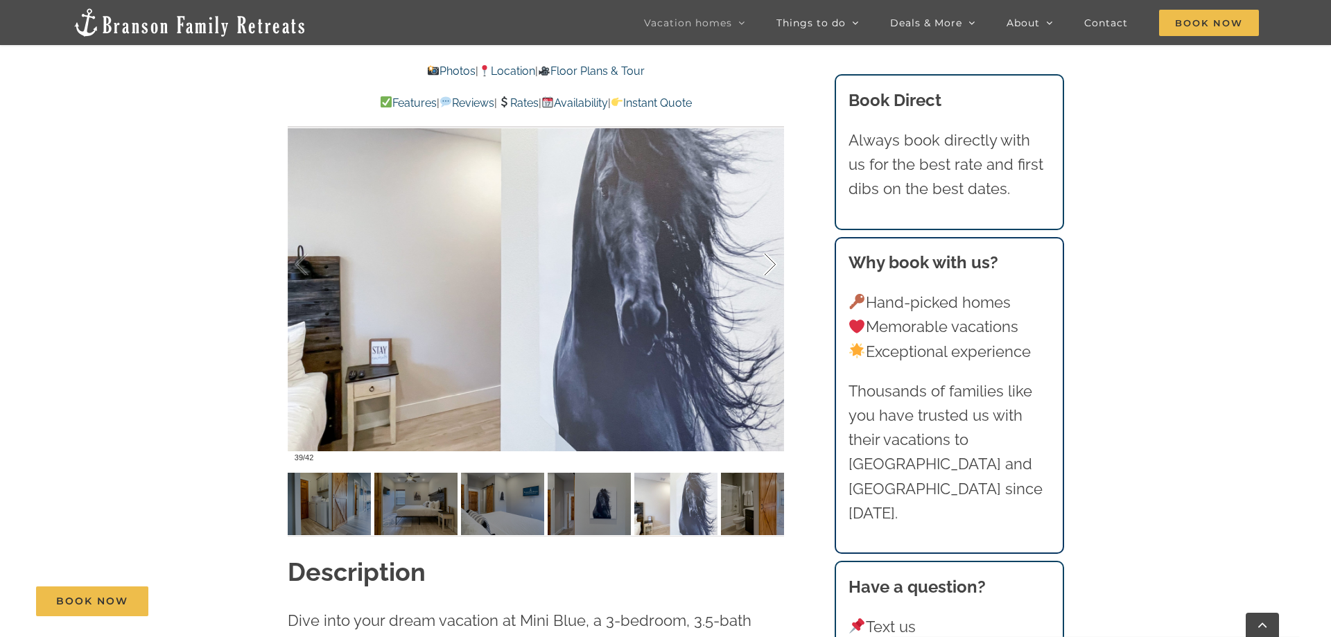
click at [769, 269] on div at bounding box center [755, 265] width 43 height 86
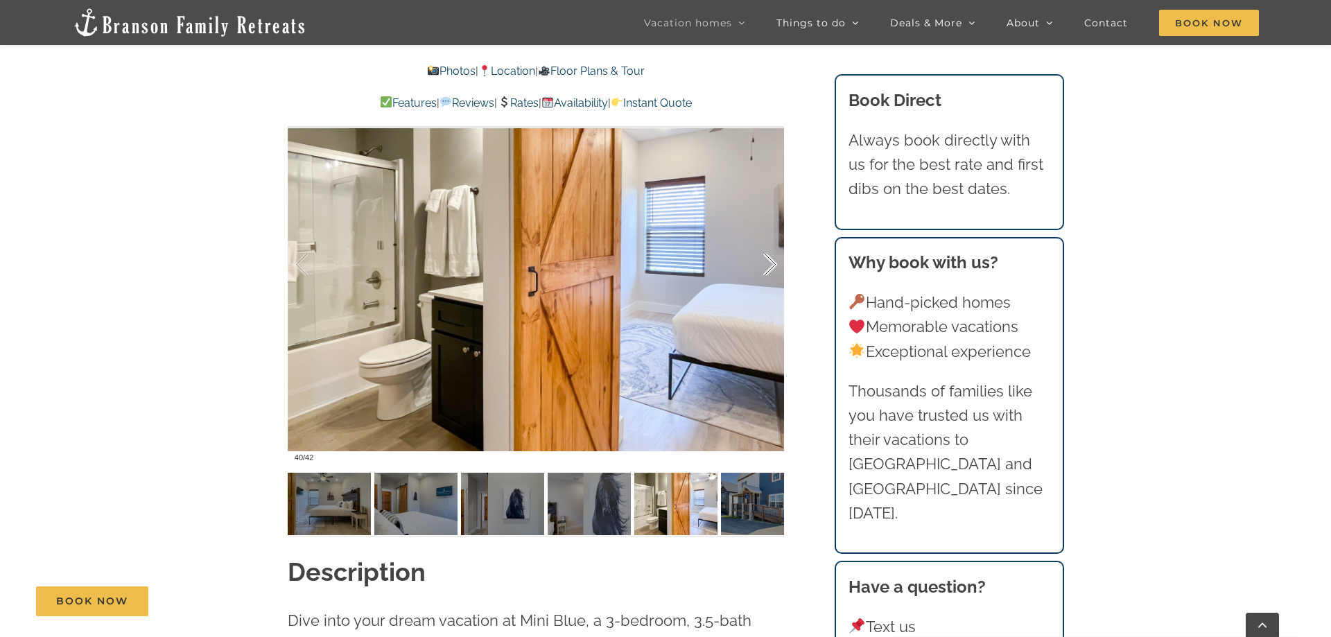
click at [769, 269] on div at bounding box center [755, 265] width 43 height 86
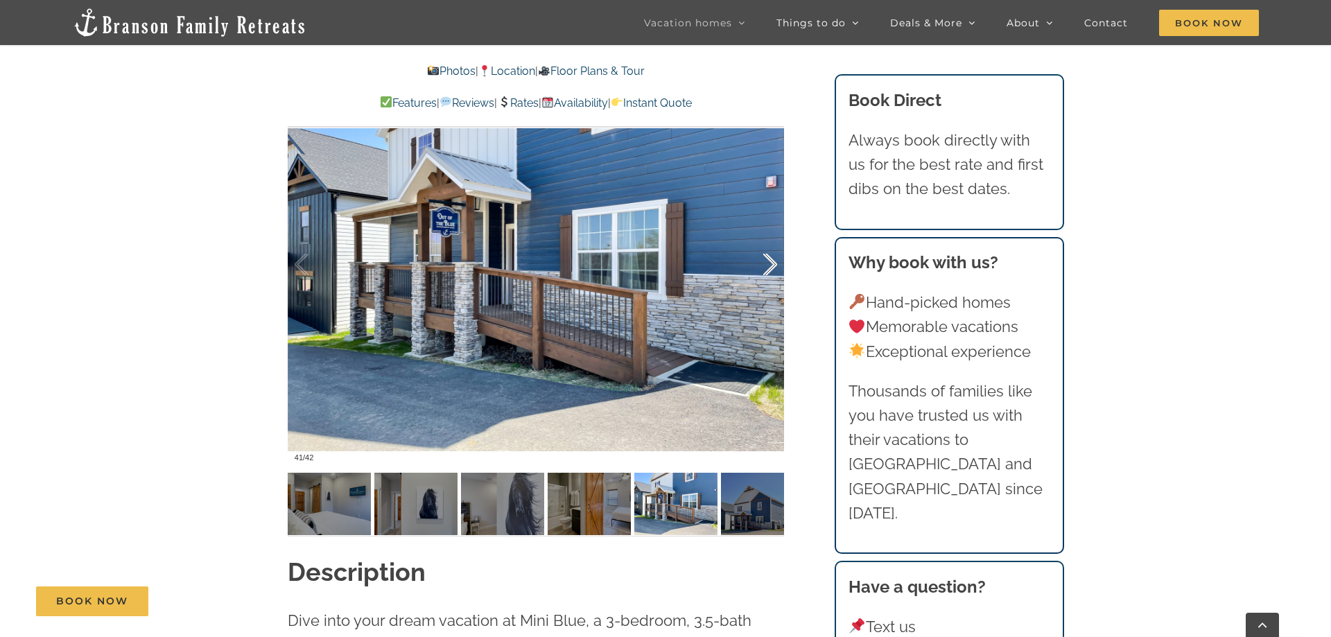
click at [766, 272] on div at bounding box center [755, 265] width 43 height 86
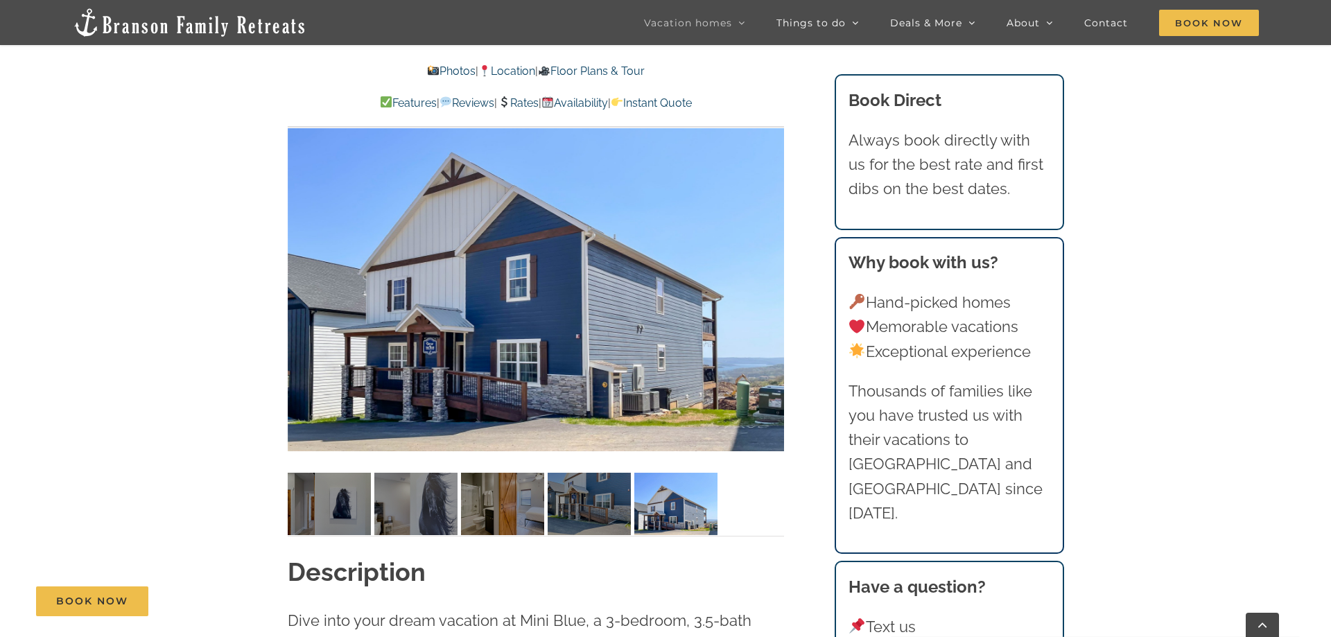
click at [766, 272] on div at bounding box center [536, 265] width 496 height 408
click at [766, 272] on div at bounding box center [755, 265] width 43 height 86
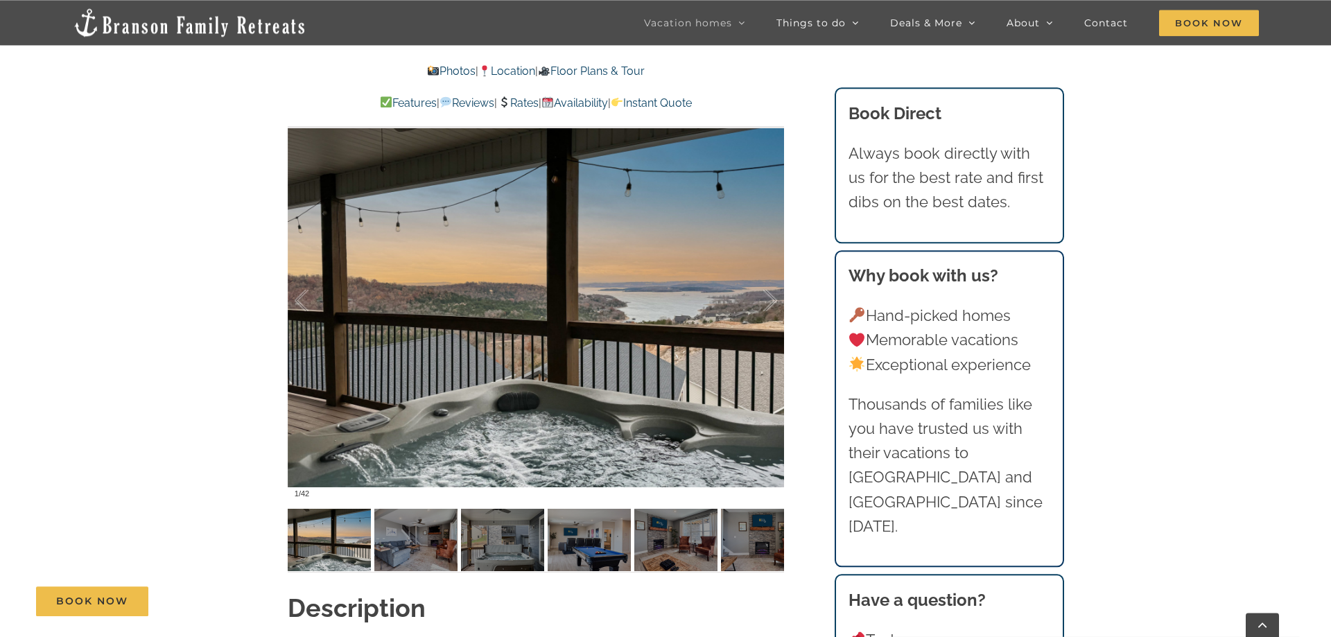
scroll to position [919, 0]
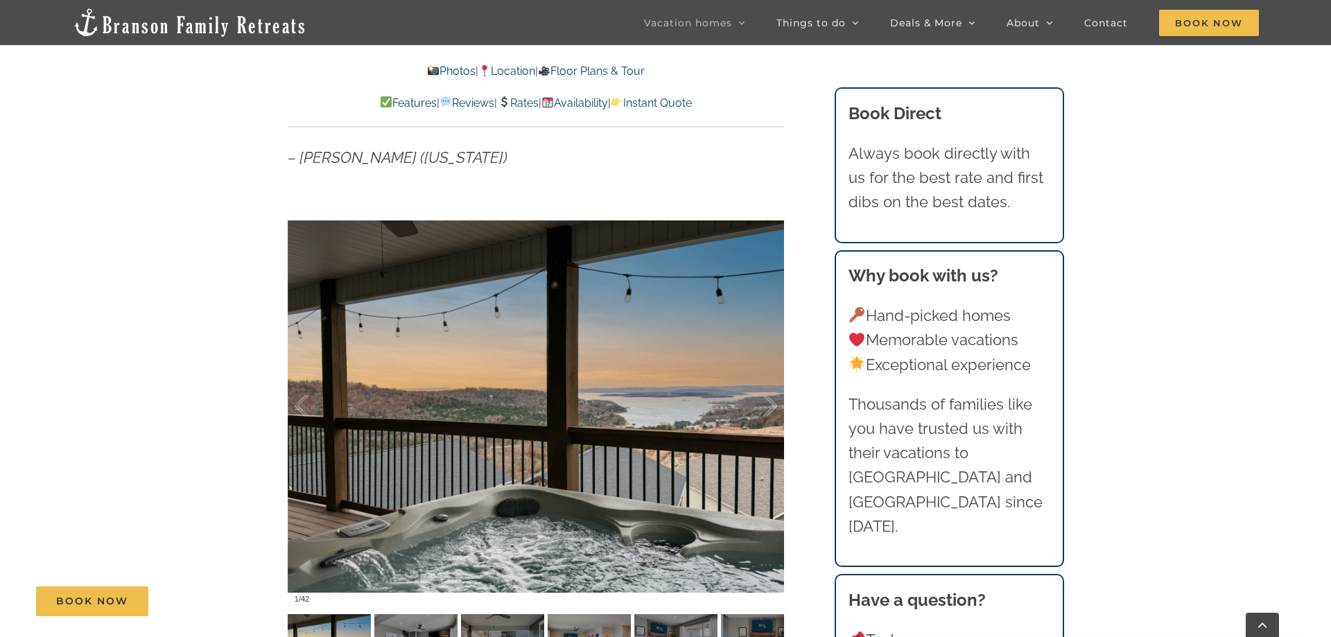
click at [685, 419] on div at bounding box center [536, 406] width 496 height 408
click at [575, 432] on div at bounding box center [536, 406] width 496 height 408
click at [764, 400] on div at bounding box center [755, 406] width 43 height 86
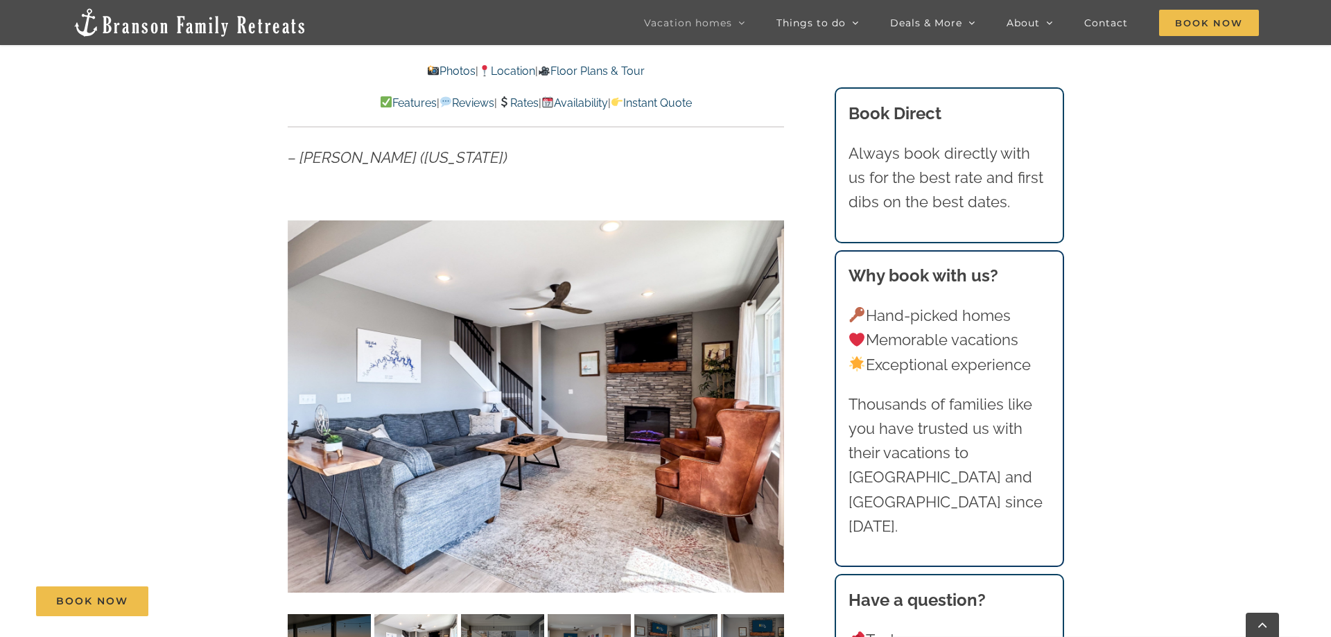
click at [764, 400] on div at bounding box center [536, 406] width 496 height 408
click at [768, 403] on div at bounding box center [755, 406] width 43 height 86
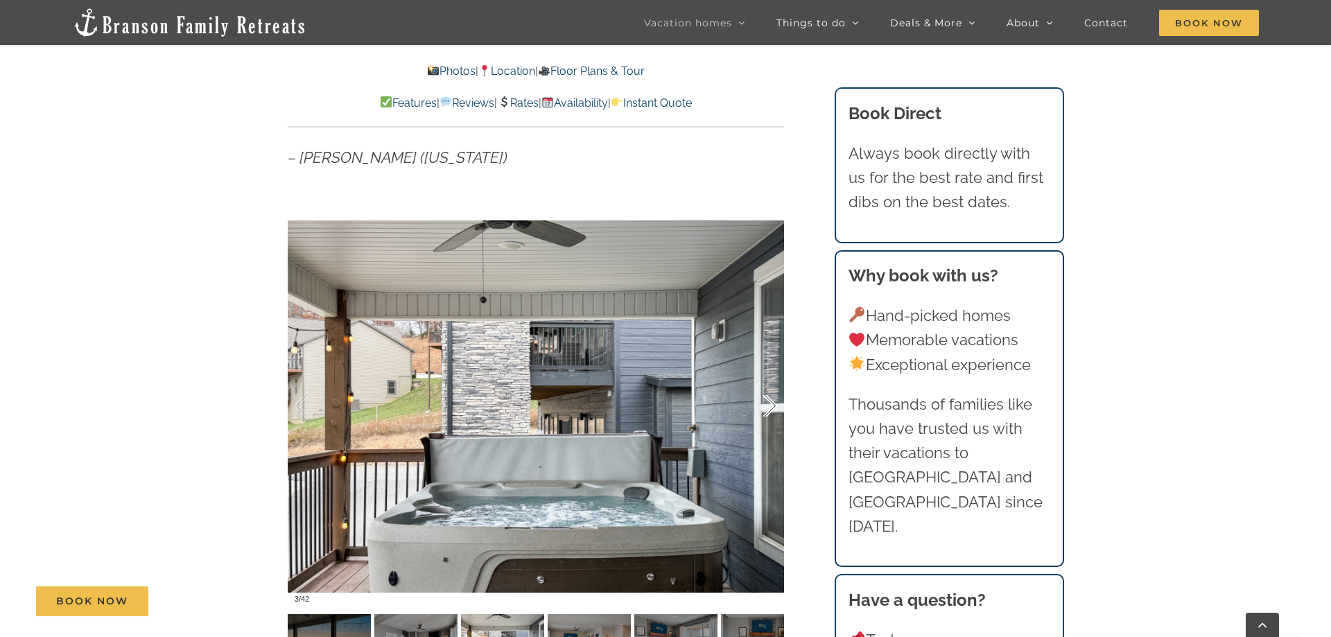
click at [768, 403] on div at bounding box center [755, 406] width 43 height 86
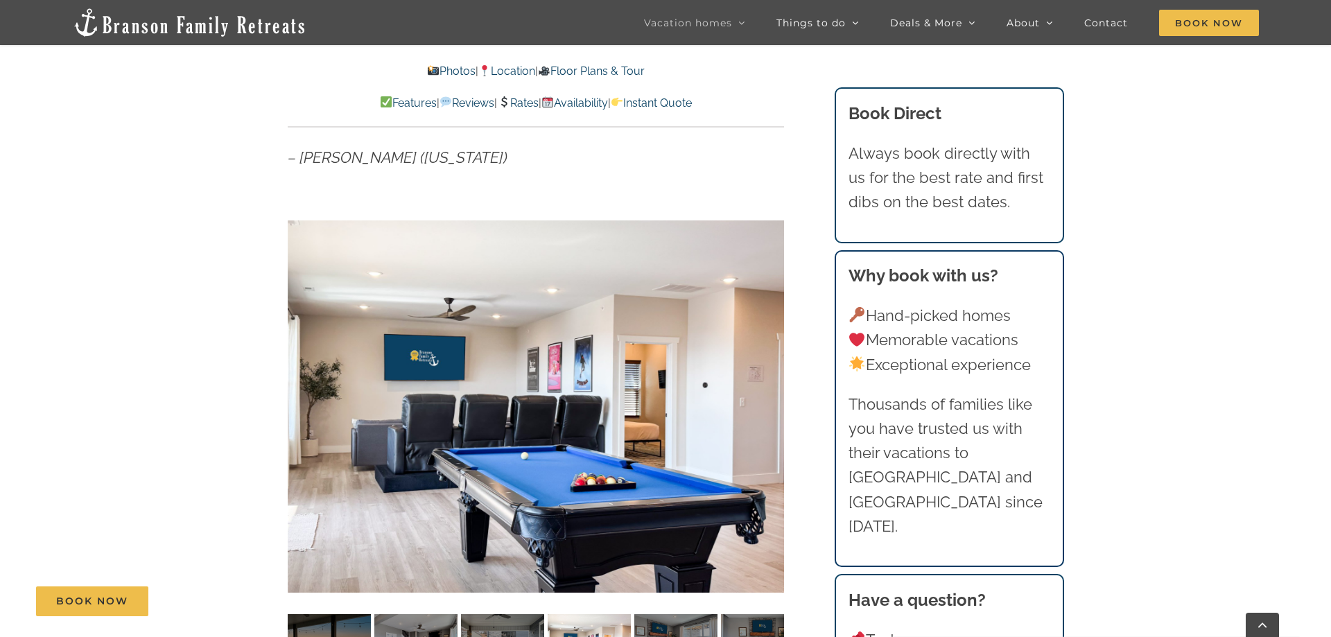
click at [768, 403] on div at bounding box center [536, 406] width 496 height 408
click at [769, 408] on div at bounding box center [755, 406] width 43 height 86
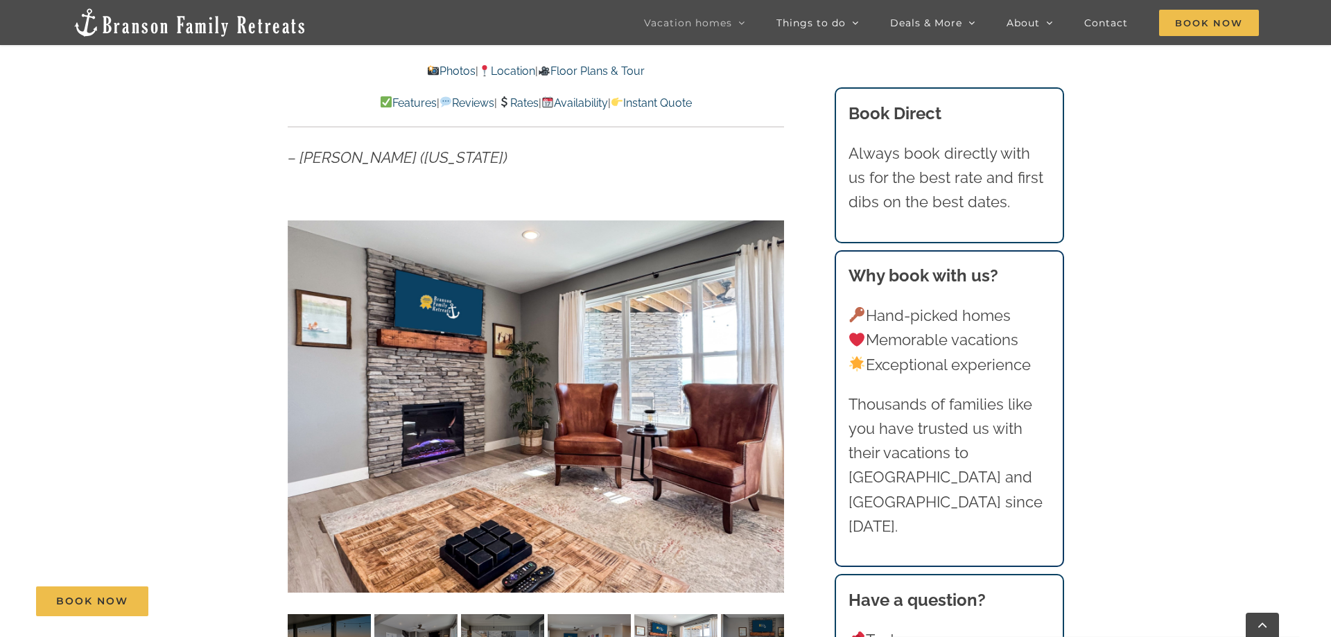
click at [769, 408] on div "5 / 42" at bounding box center [536, 406] width 496 height 408
click at [769, 406] on div at bounding box center [755, 406] width 43 height 86
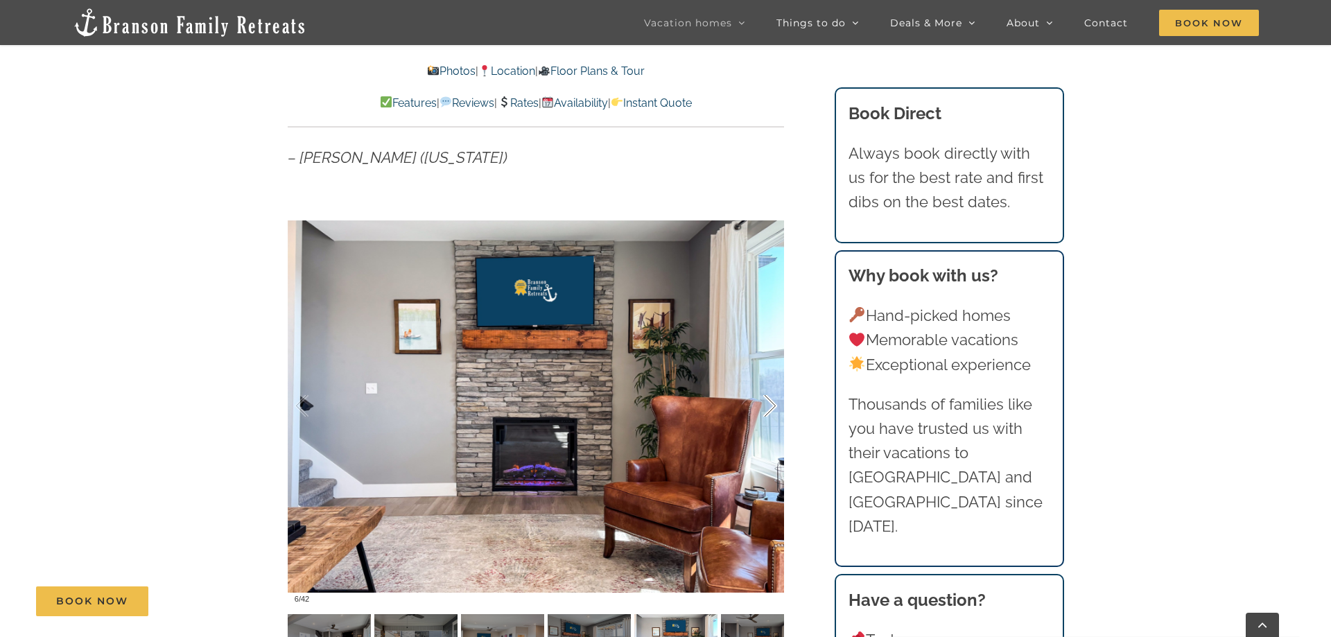
click at [769, 412] on div at bounding box center [755, 406] width 43 height 86
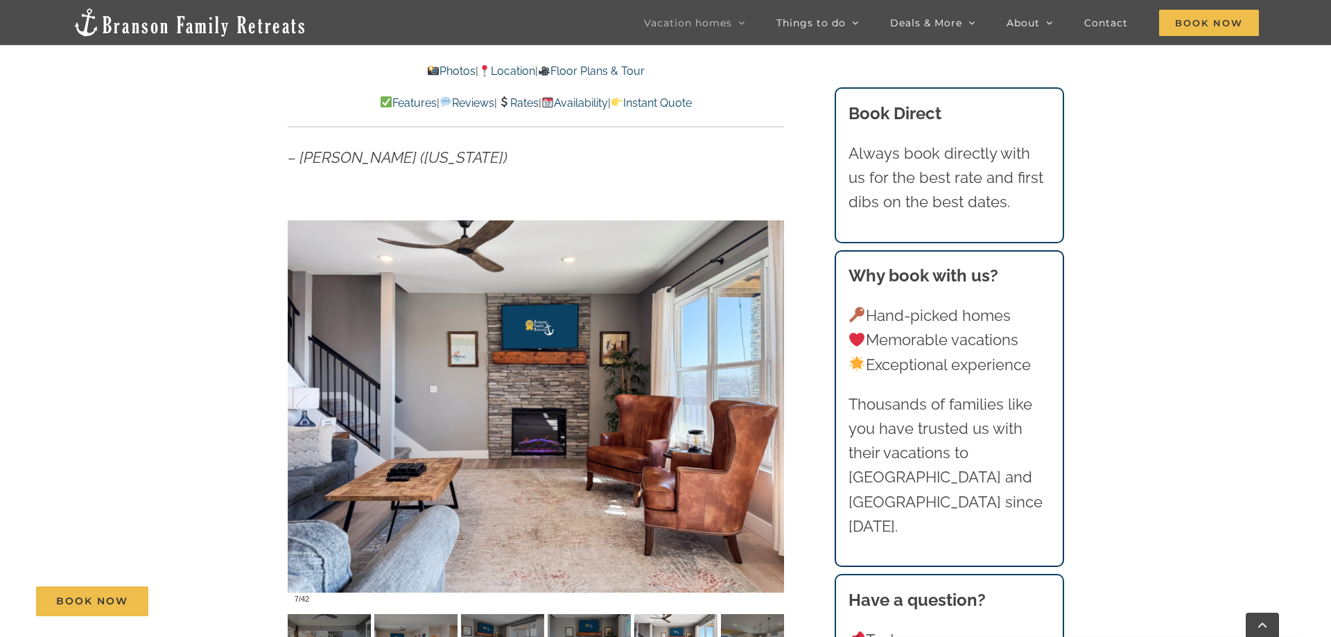
click at [518, 105] on link "Rates" at bounding box center [517, 102] width 41 height 13
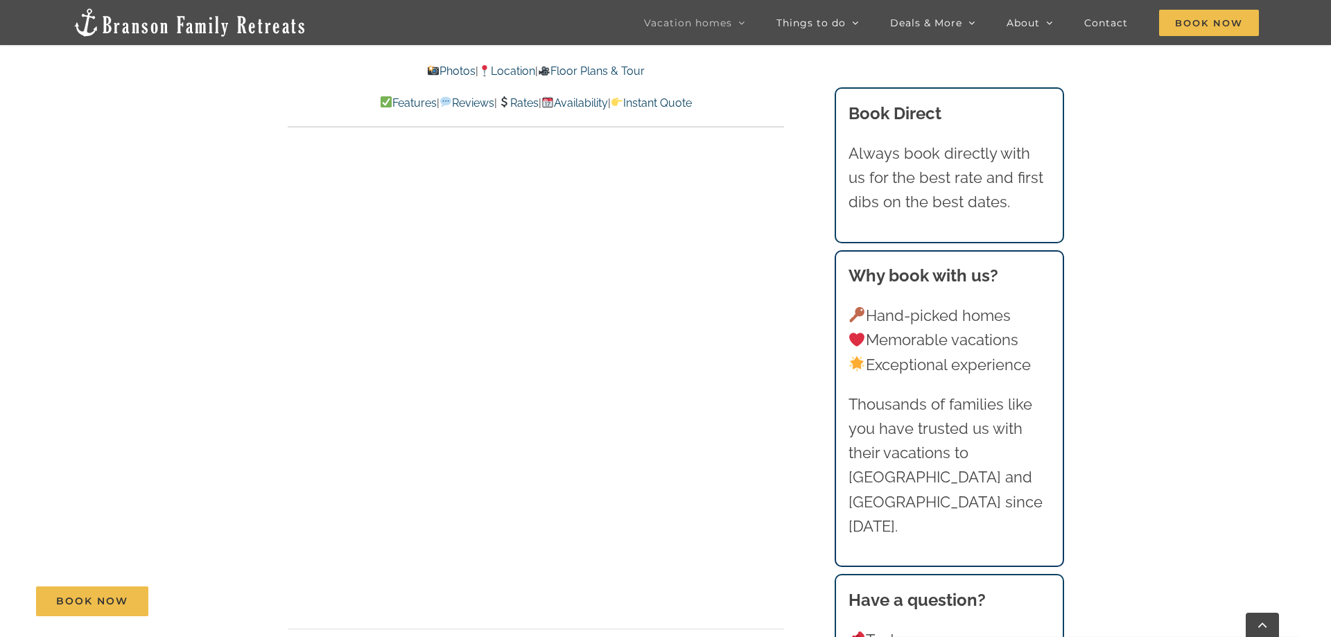
scroll to position [8617, 0]
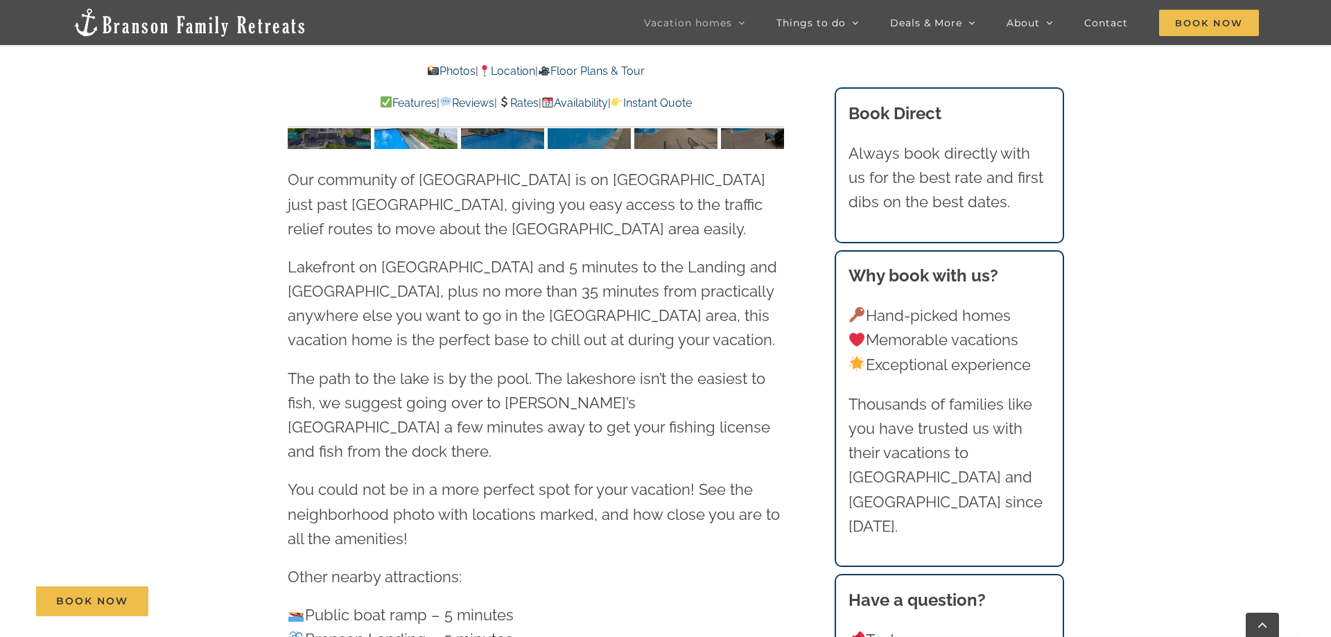
scroll to position [3252, 0]
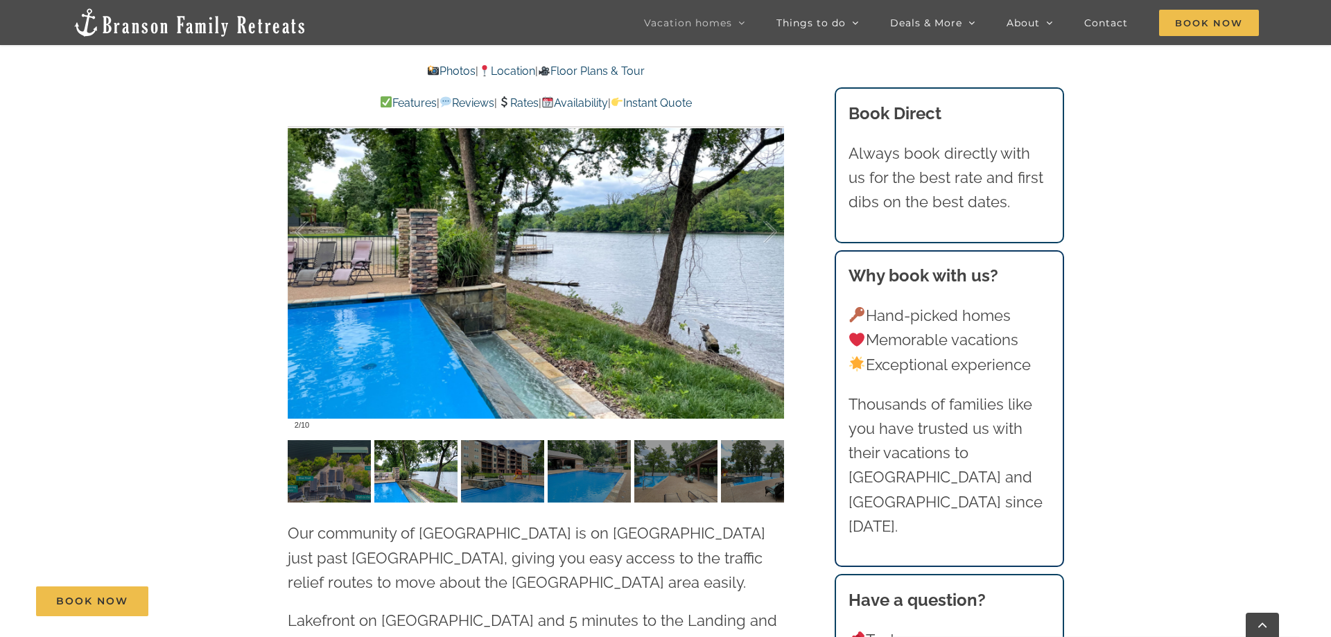
click at [534, 101] on link "Rates" at bounding box center [517, 102] width 41 height 13
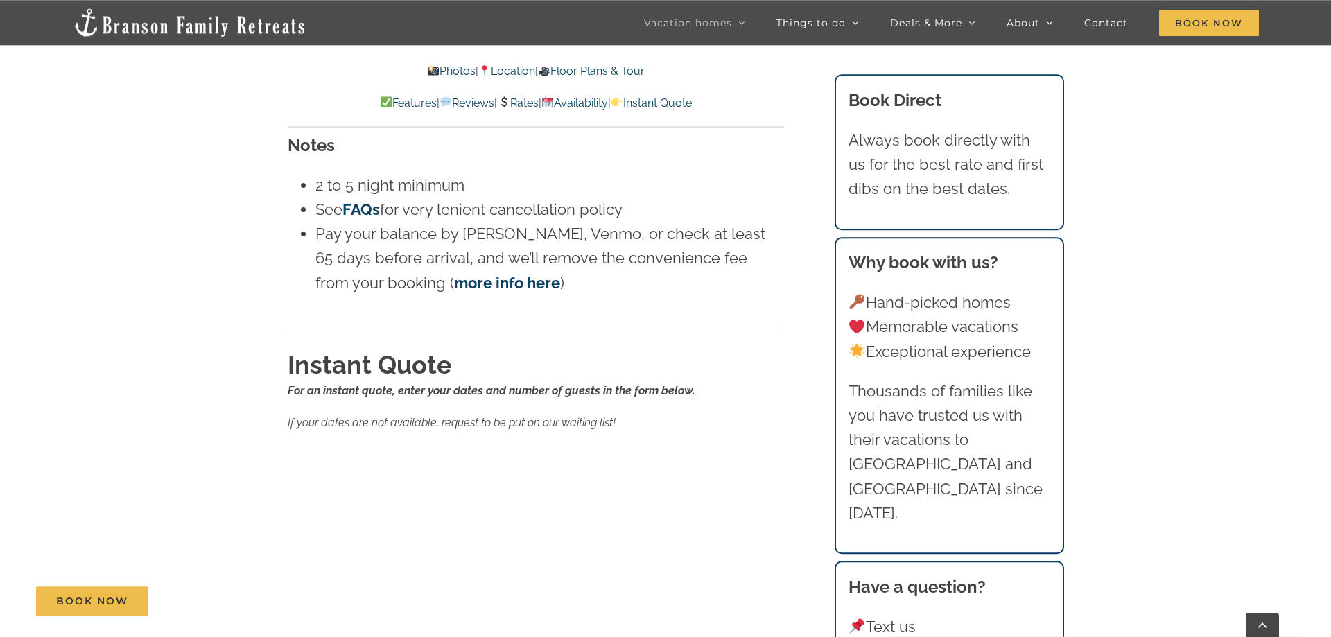
scroll to position [8849, 0]
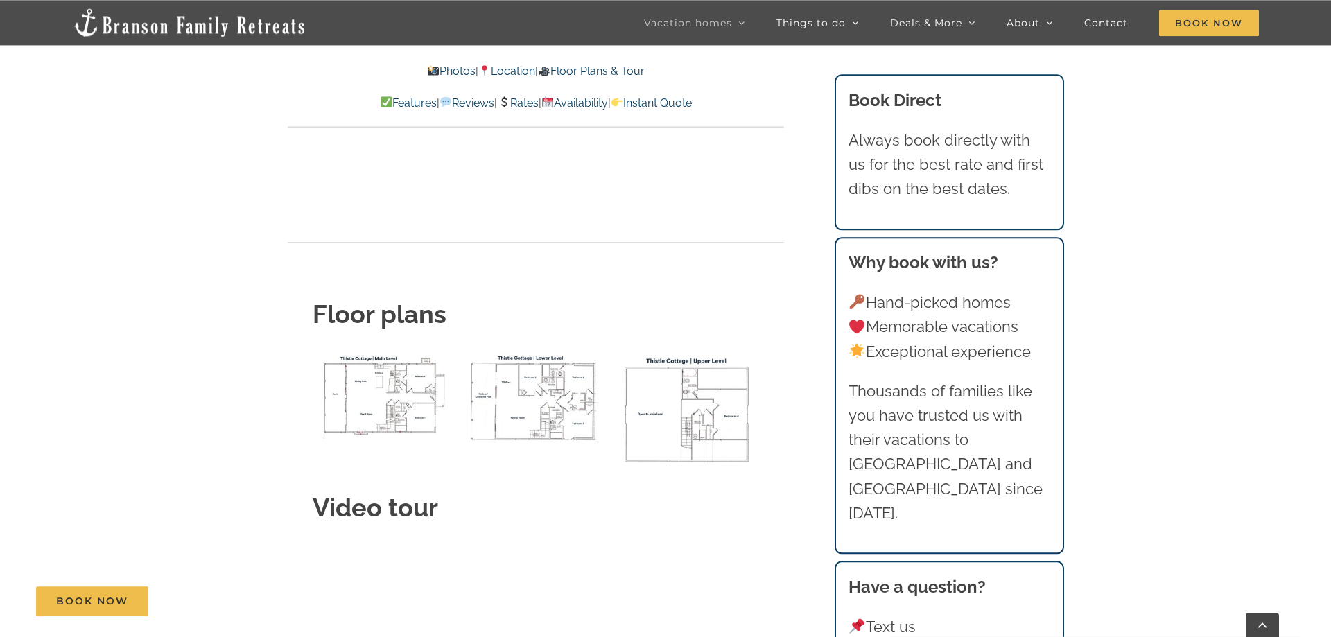
scroll to position [5514, 0]
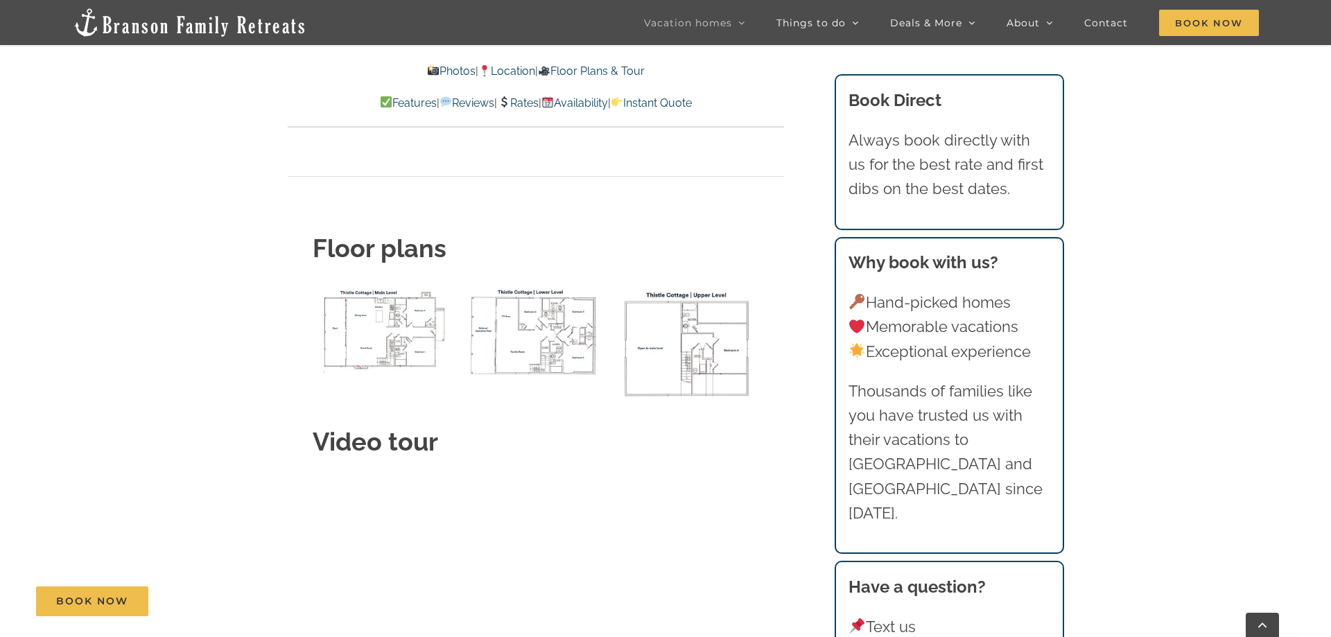
click at [672, 317] on img "Thistle Cottage upper level floor plan" at bounding box center [687, 345] width 144 height 121
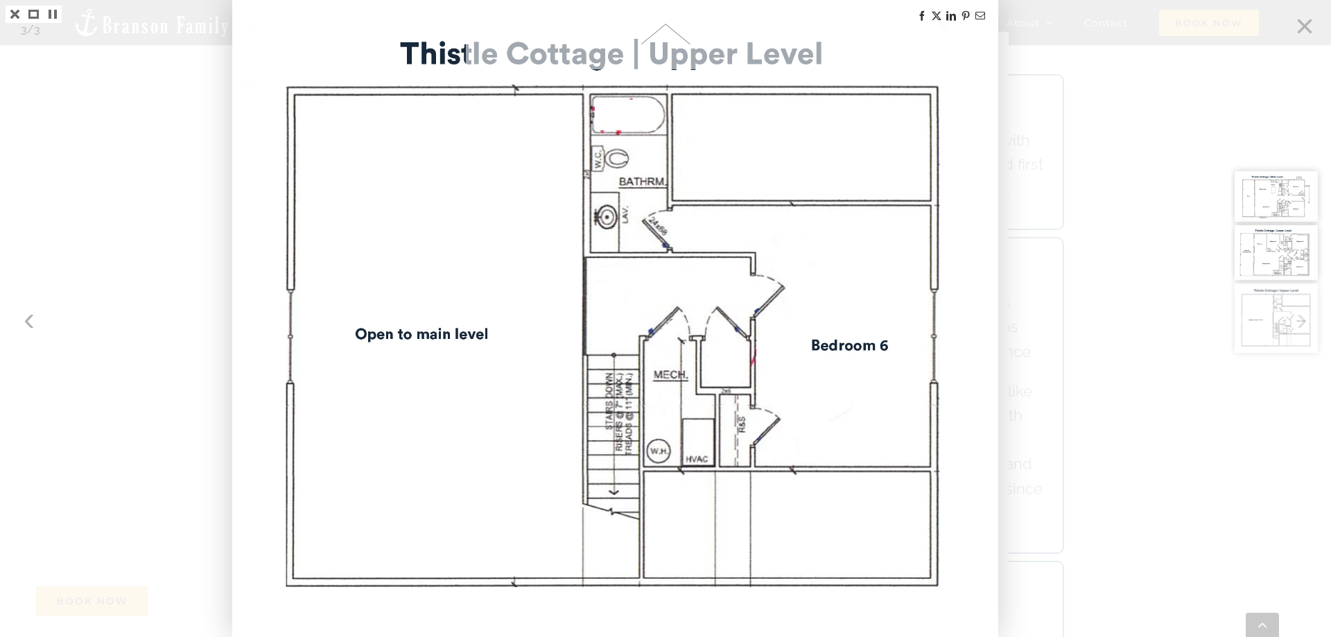
click at [426, 345] on img at bounding box center [615, 318] width 762 height 637
click at [33, 324] on div at bounding box center [665, 318] width 1331 height 637
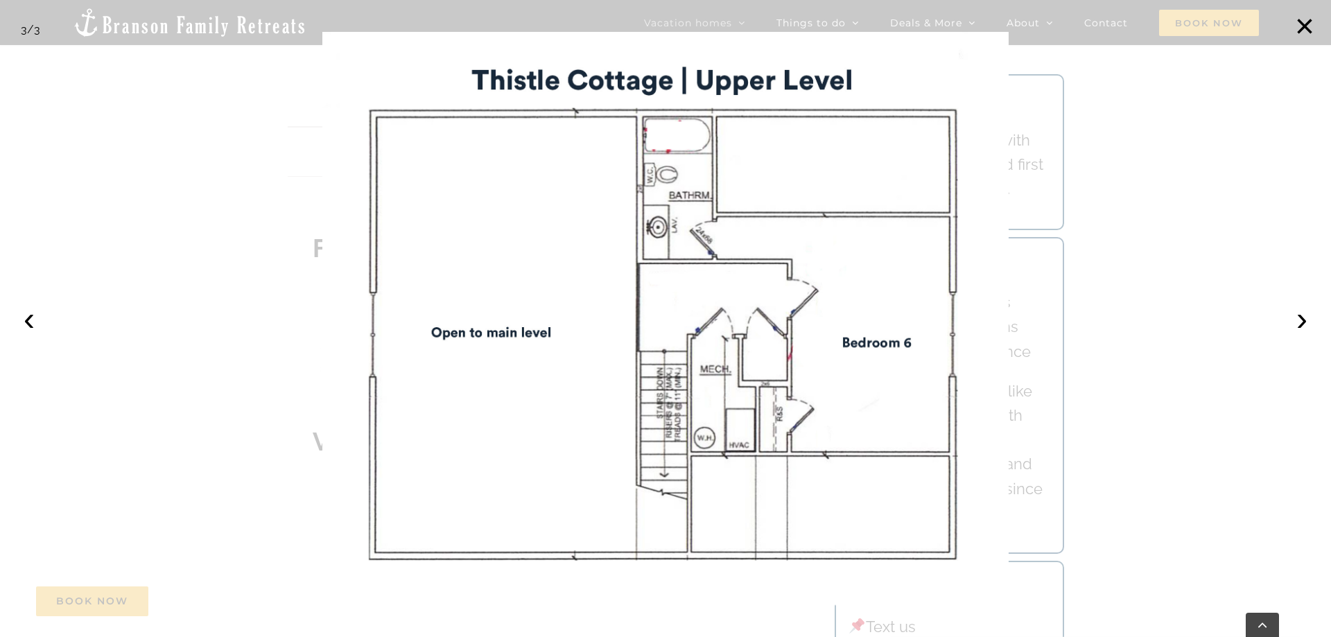
click at [33, 324] on button "‹" at bounding box center [29, 319] width 30 height 30
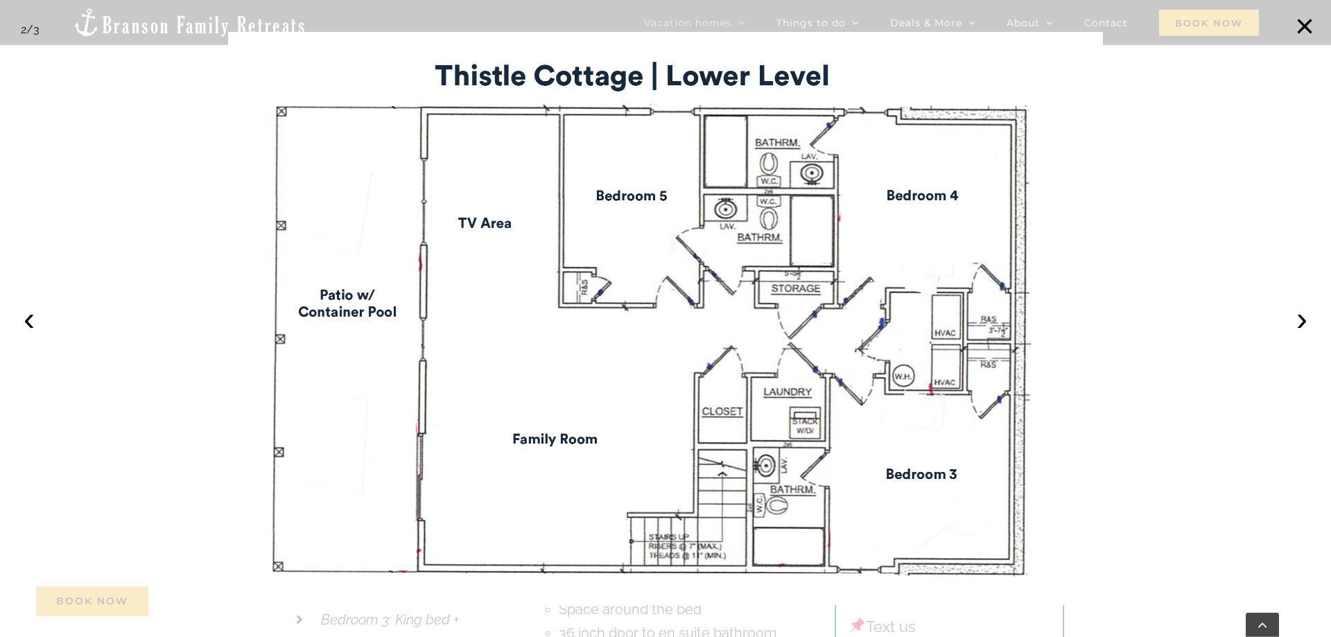
scroll to position [6079, 0]
click at [1299, 28] on button "×" at bounding box center [1304, 26] width 30 height 30
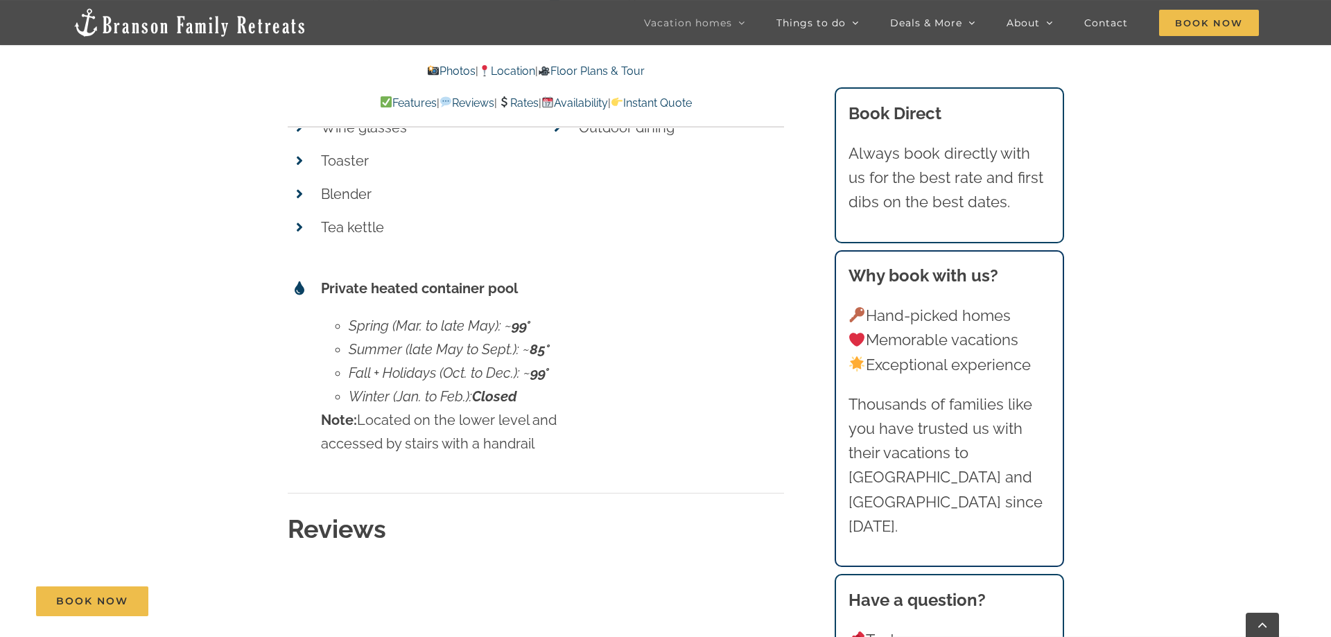
scroll to position [7422, 0]
click at [553, 105] on img at bounding box center [547, 101] width 11 height 11
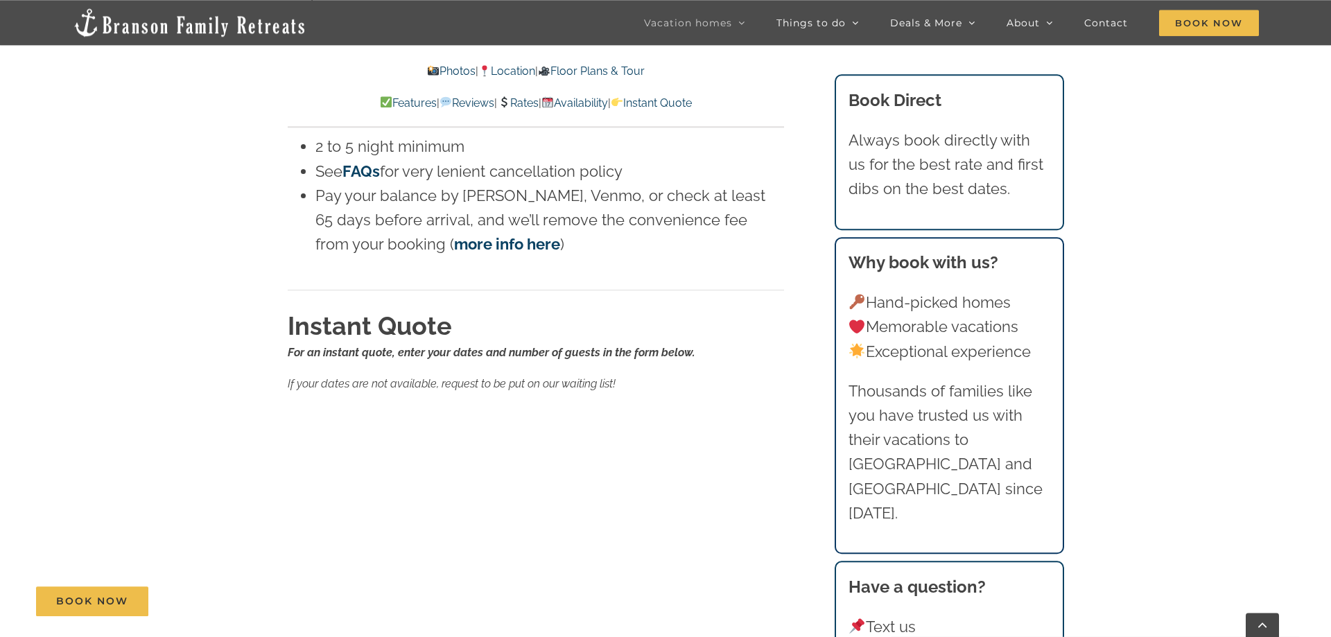
scroll to position [9680, 0]
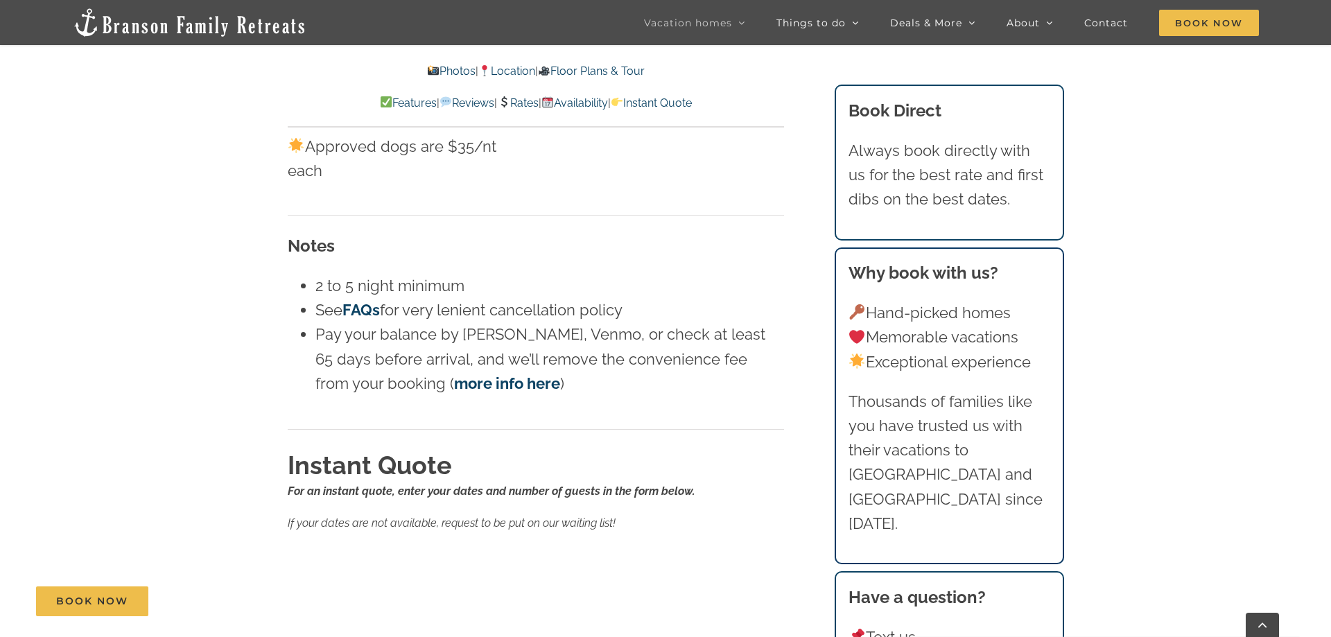
scroll to position [8639, 0]
